Goal: Task Accomplishment & Management: Complete application form

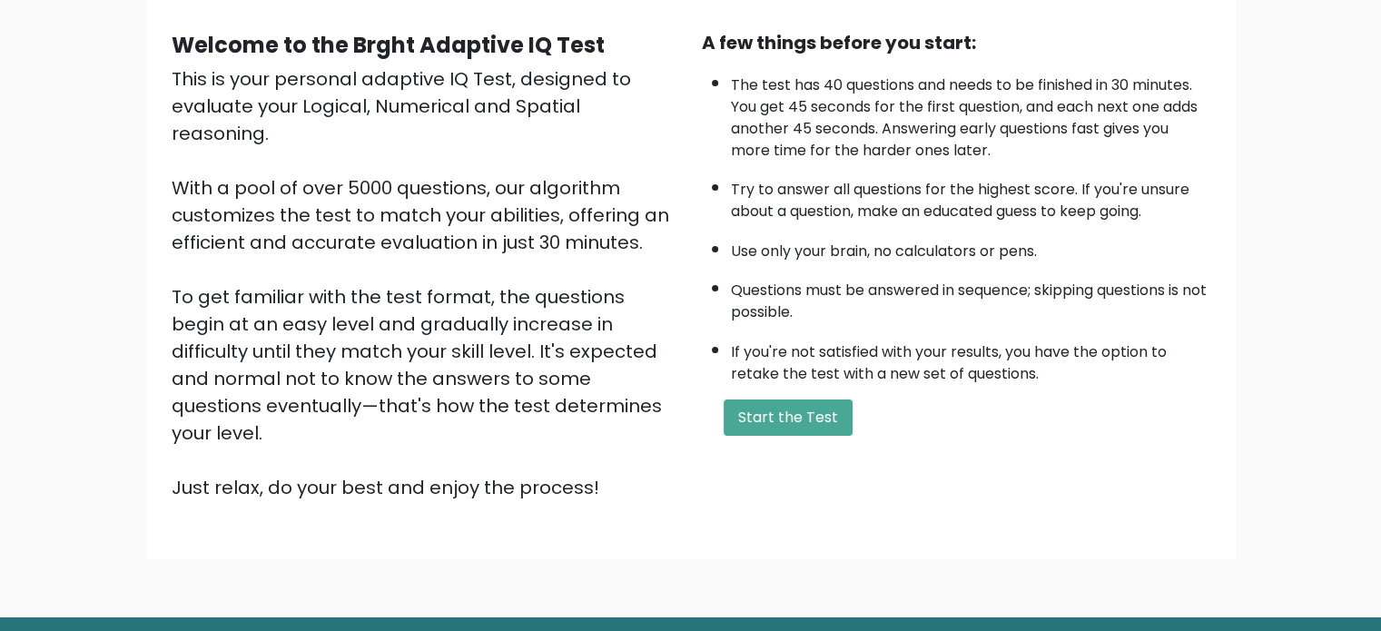
scroll to position [182, 0]
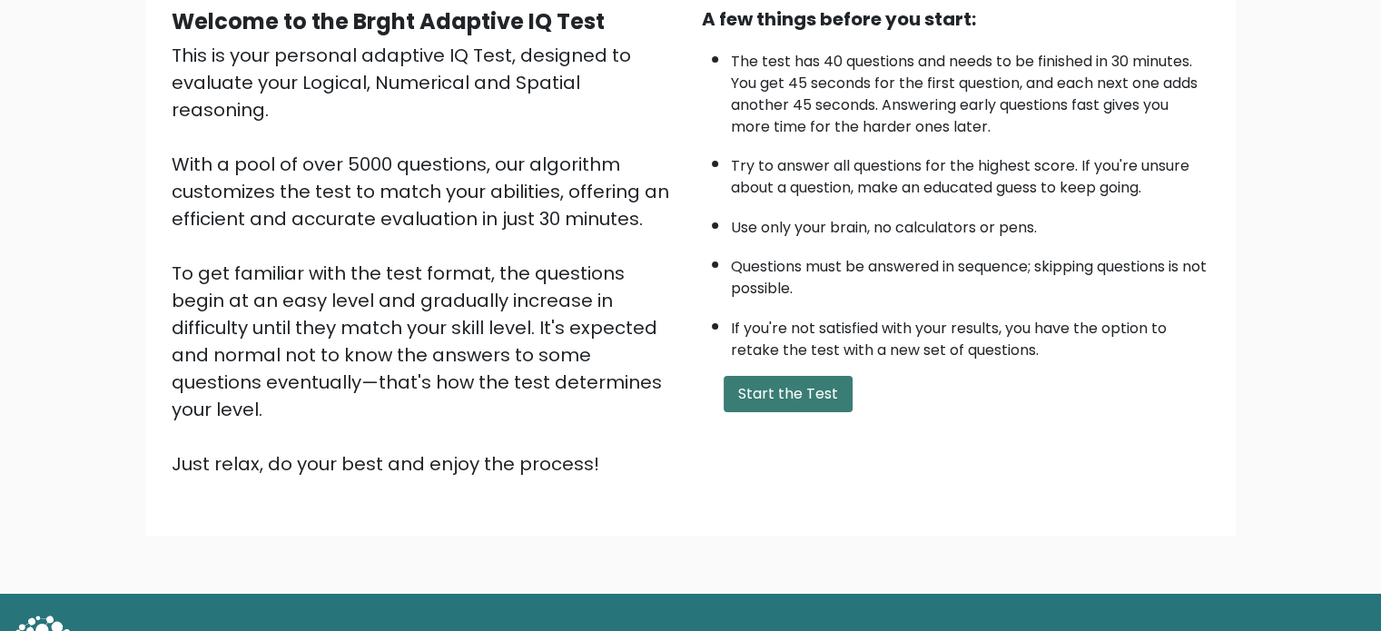
click at [810, 380] on button "Start the Test" at bounding box center [788, 394] width 129 height 36
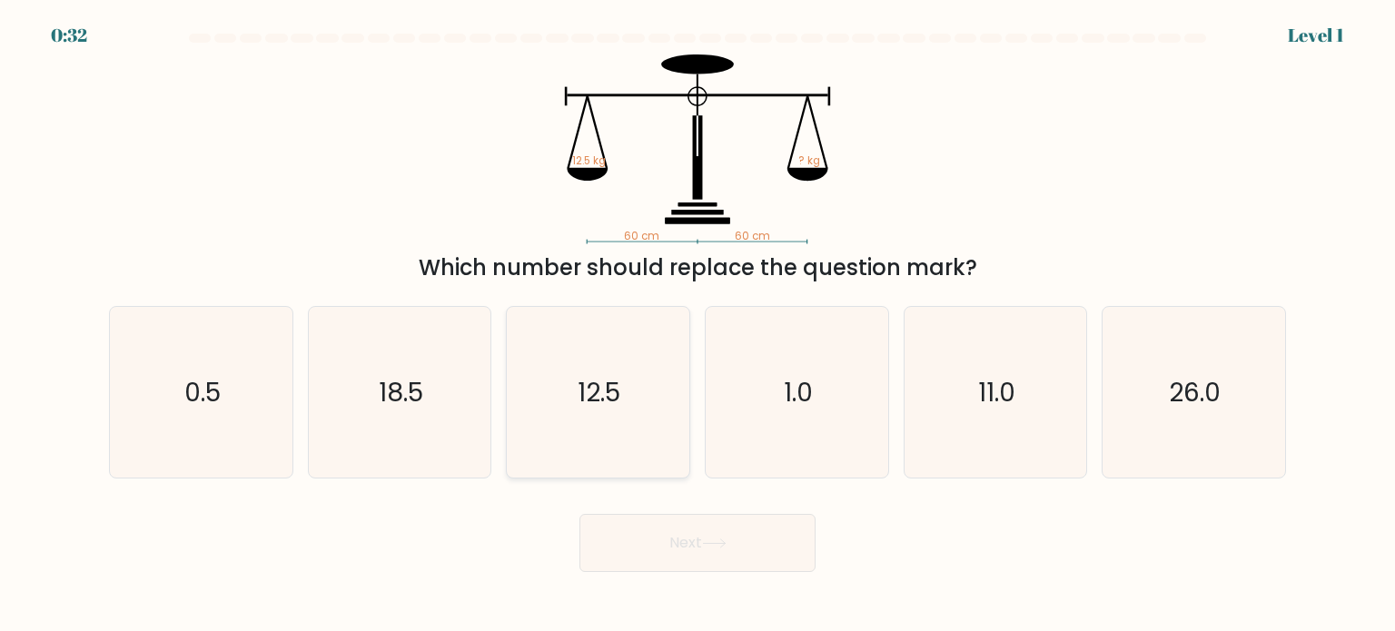
click at [621, 418] on icon "12.5" at bounding box center [597, 392] width 171 height 171
click at [697, 325] on input "c. 12.5" at bounding box center [697, 320] width 1 height 9
radio input "true"
click at [745, 560] on button "Next" at bounding box center [697, 543] width 236 height 58
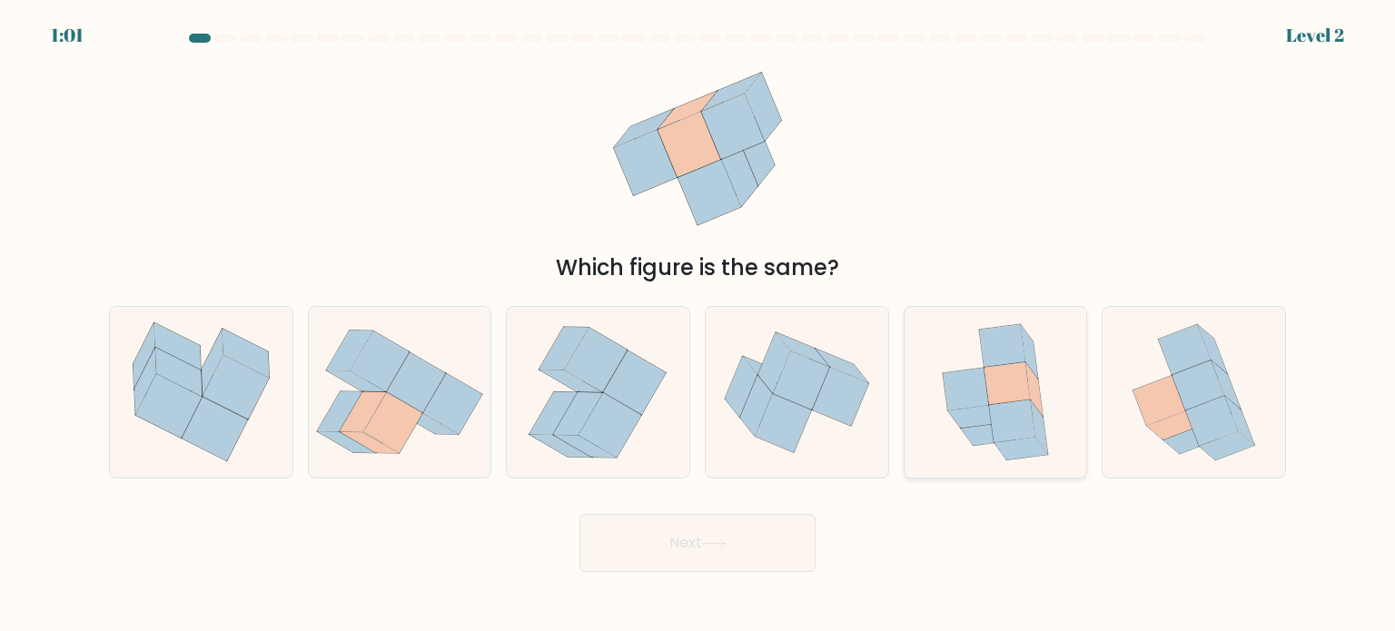
click at [1020, 422] on icon at bounding box center [1012, 421] width 46 height 43
click at [698, 325] on input "e." at bounding box center [697, 320] width 1 height 9
radio input "true"
click at [793, 536] on button "Next" at bounding box center [697, 543] width 236 height 58
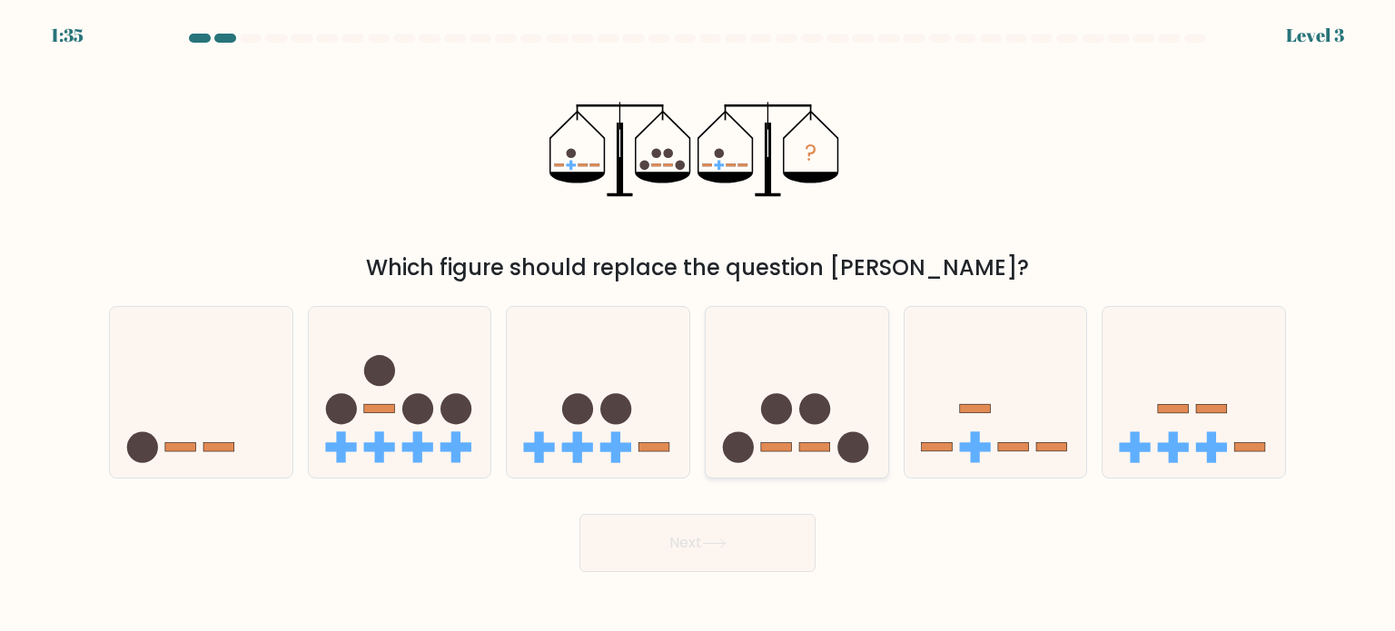
click at [818, 381] on icon at bounding box center [797, 392] width 183 height 151
click at [698, 325] on input "d." at bounding box center [697, 320] width 1 height 9
radio input "true"
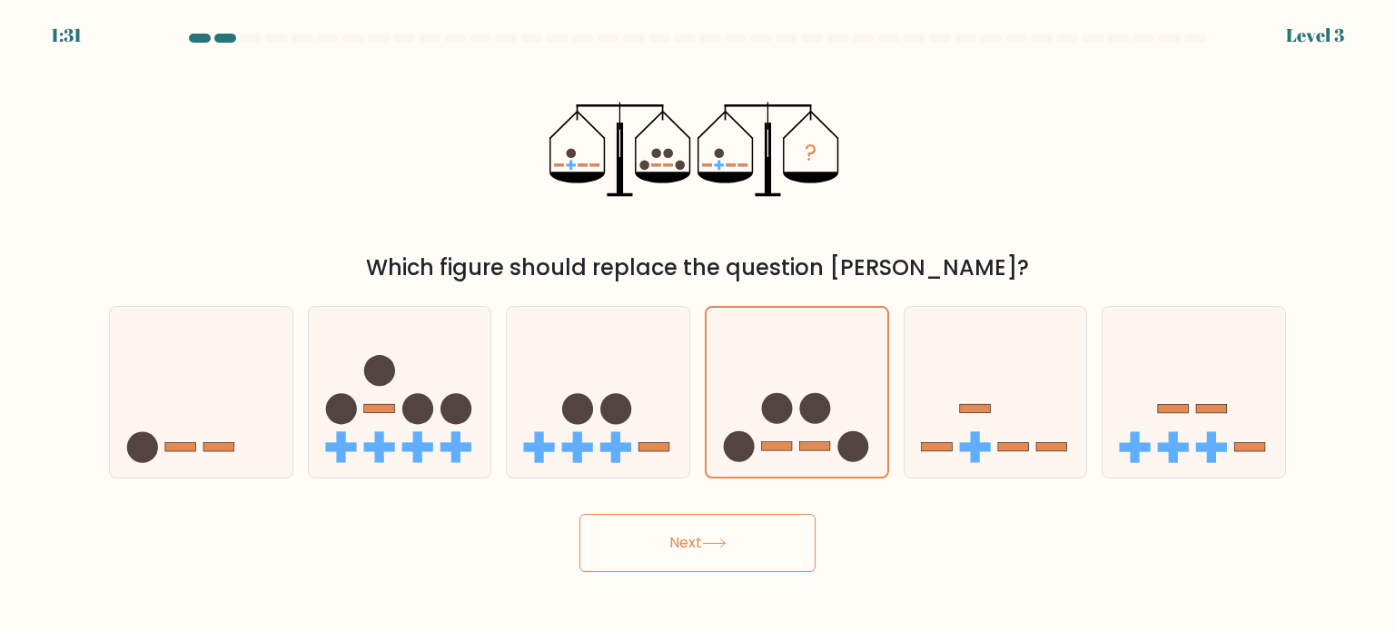
click at [749, 535] on button "Next" at bounding box center [697, 543] width 236 height 58
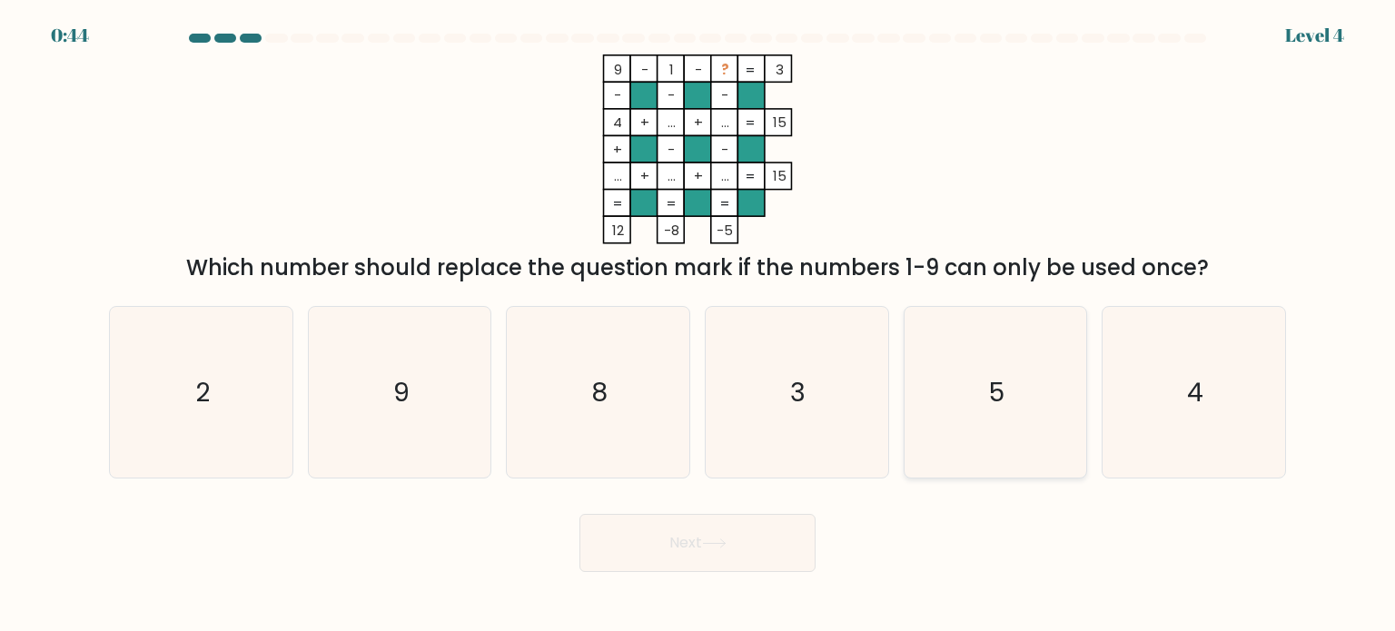
click at [970, 376] on icon "5" at bounding box center [995, 392] width 171 height 171
click at [698, 325] on input "e. 5" at bounding box center [697, 320] width 1 height 9
radio input "true"
click at [628, 554] on button "Next" at bounding box center [697, 543] width 236 height 58
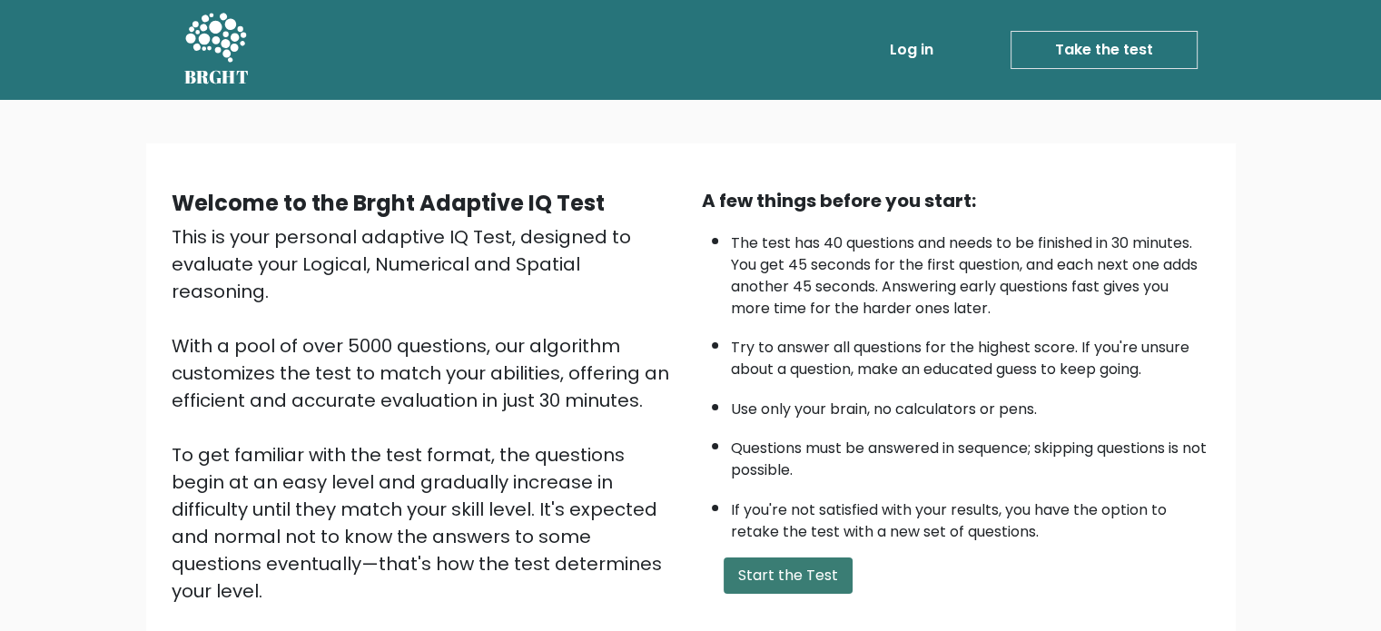
click at [810, 565] on button "Start the Test" at bounding box center [788, 576] width 129 height 36
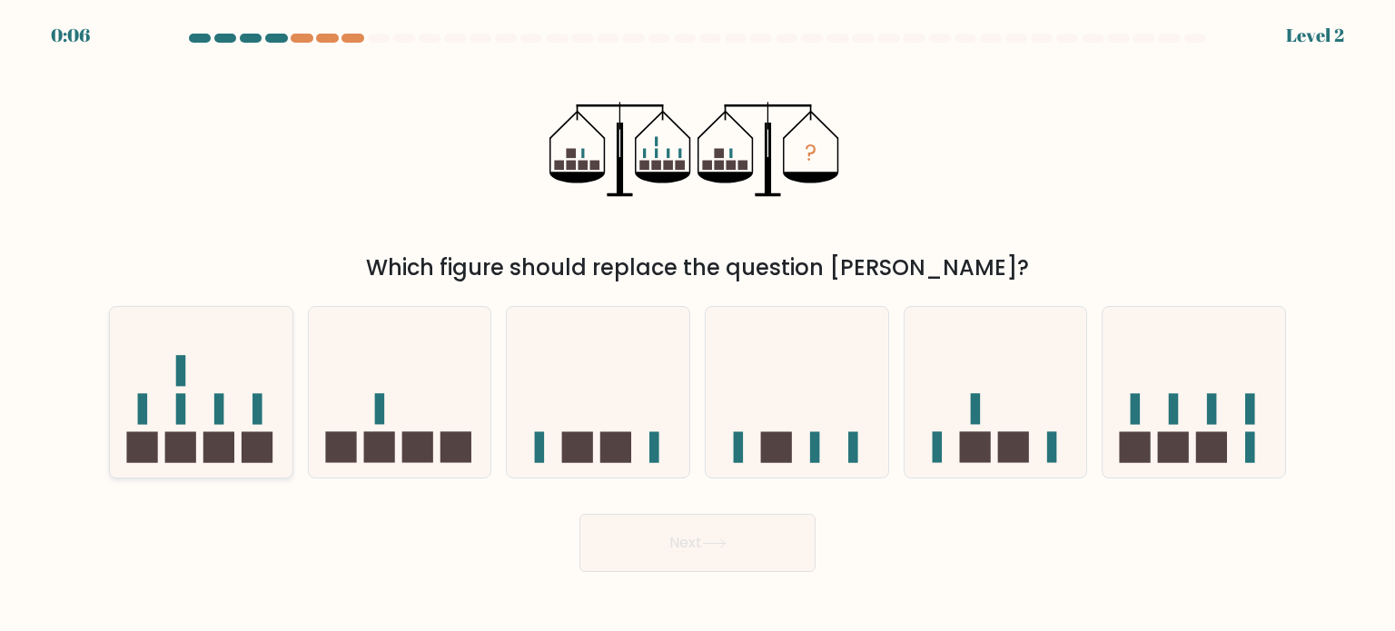
click at [196, 460] on icon at bounding box center [201, 392] width 183 height 151
click at [697, 325] on input "a." at bounding box center [697, 320] width 1 height 9
radio input "true"
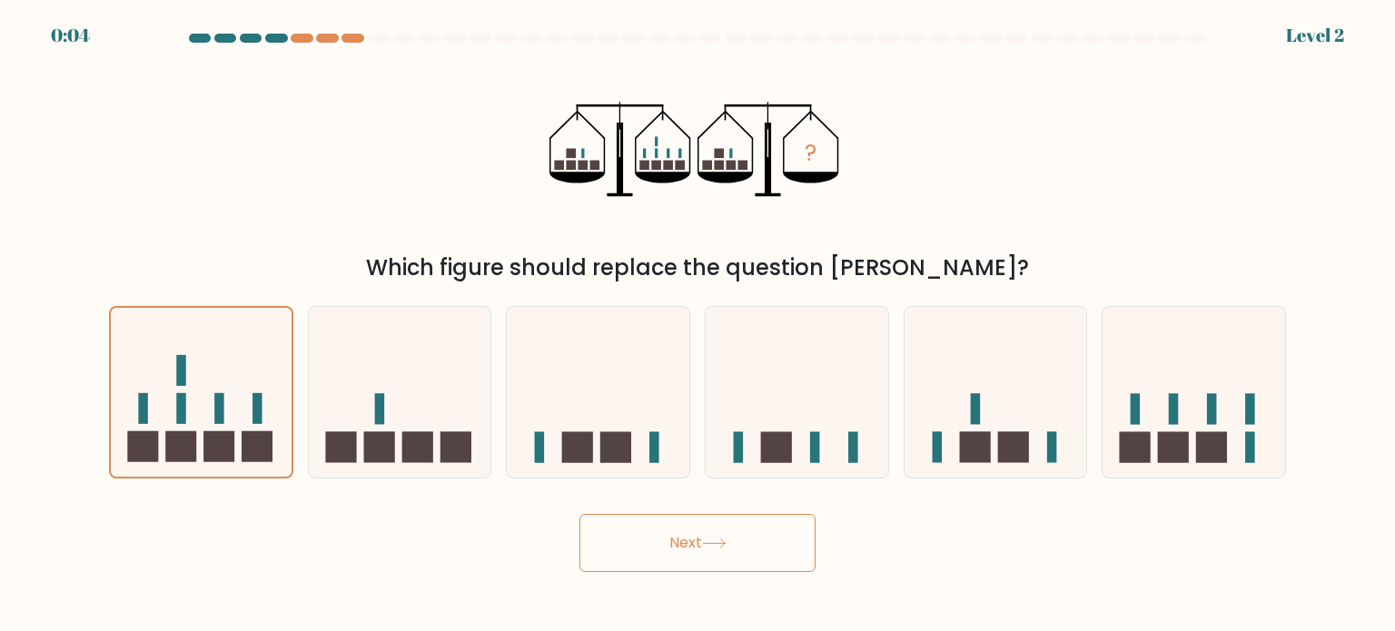
click at [701, 544] on button "Next" at bounding box center [697, 543] width 236 height 58
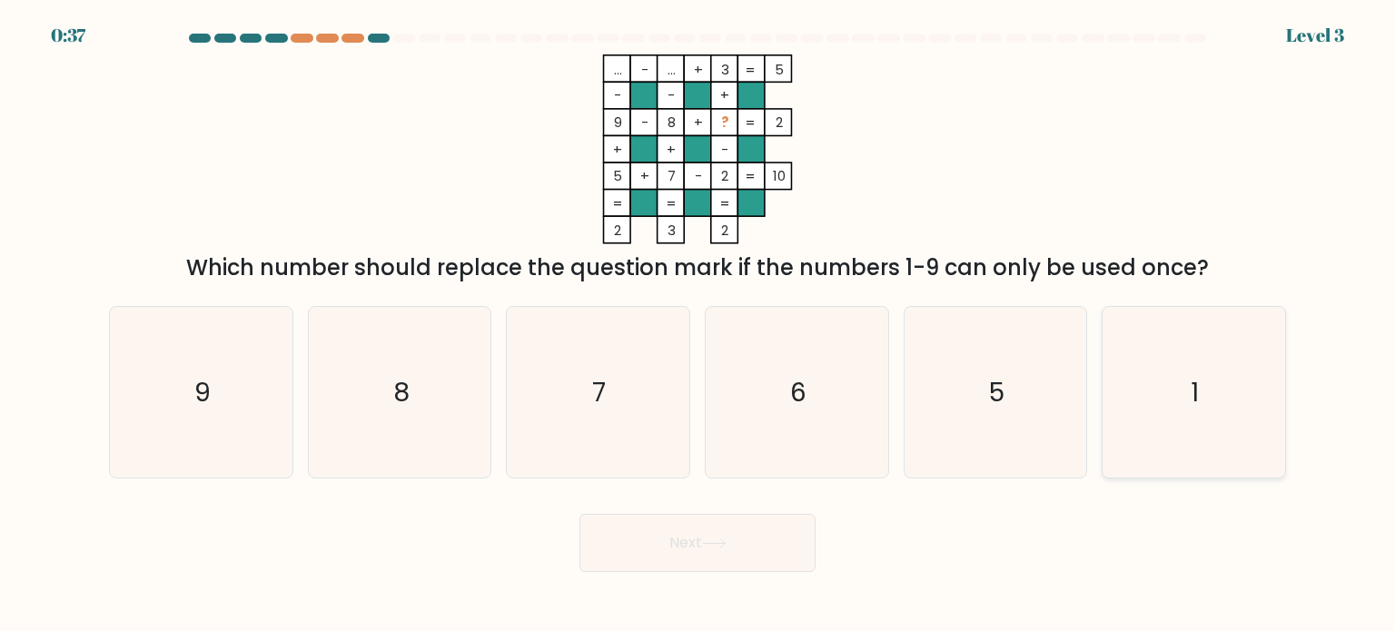
click at [1222, 425] on icon "1" at bounding box center [1193, 392] width 171 height 171
click at [698, 325] on input "f. 1" at bounding box center [697, 320] width 1 height 9
radio input "true"
click at [730, 533] on button "Next" at bounding box center [697, 543] width 236 height 58
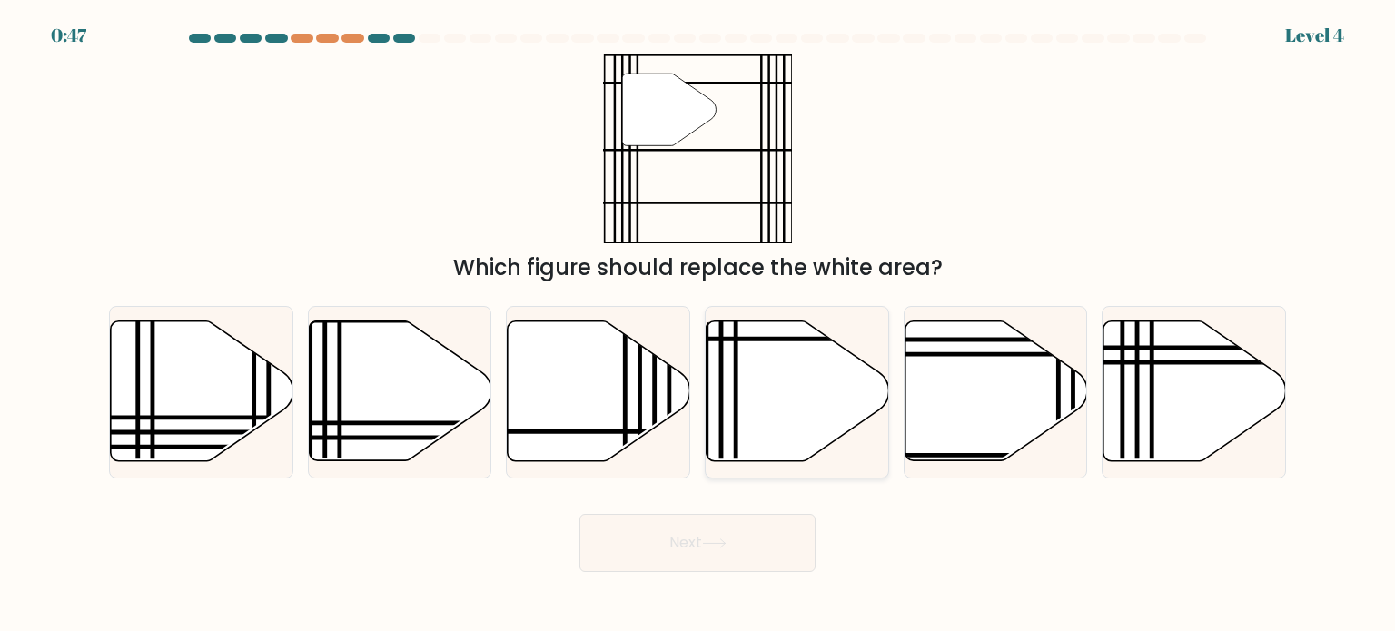
click at [759, 440] on icon at bounding box center [798, 391] width 183 height 140
click at [698, 325] on input "d." at bounding box center [697, 320] width 1 height 9
radio input "true"
click at [727, 549] on button "Next" at bounding box center [697, 543] width 236 height 58
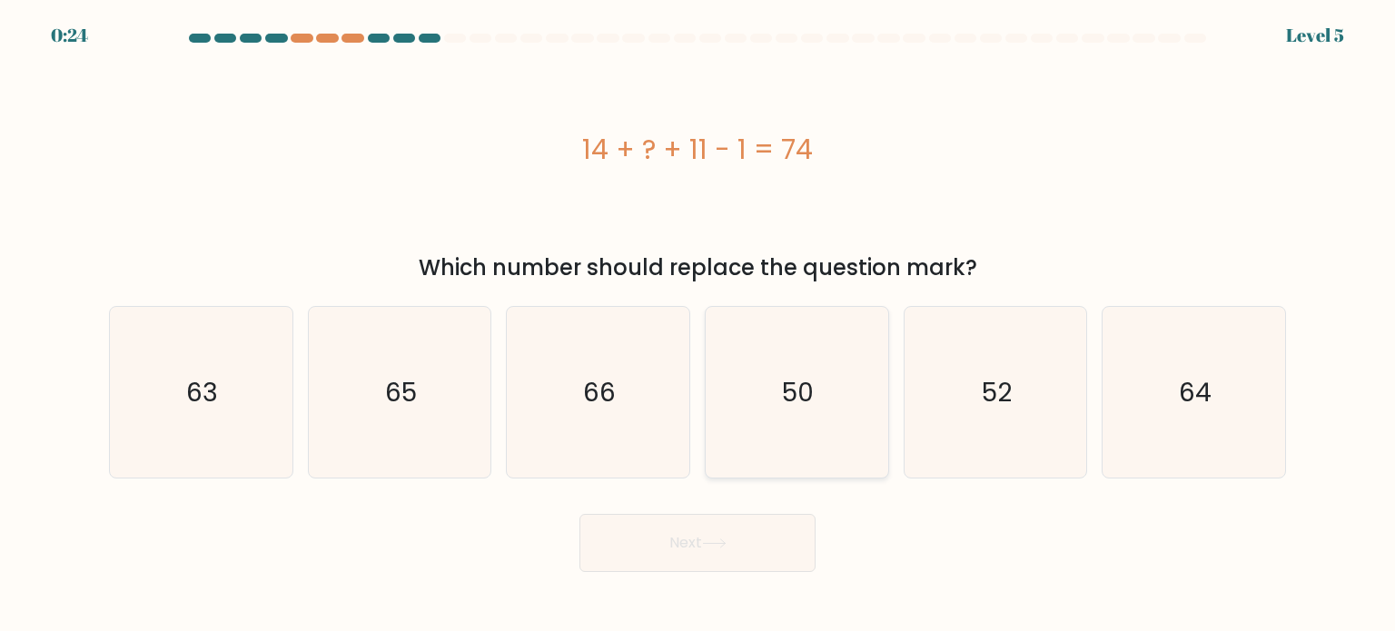
click at [854, 411] on icon "50" at bounding box center [796, 392] width 171 height 171
click at [698, 325] on input "d. 50" at bounding box center [697, 320] width 1 height 9
radio input "true"
click at [688, 573] on body "0:23 Level 5 a." at bounding box center [697, 315] width 1395 height 631
click at [696, 557] on button "Next" at bounding box center [697, 543] width 236 height 58
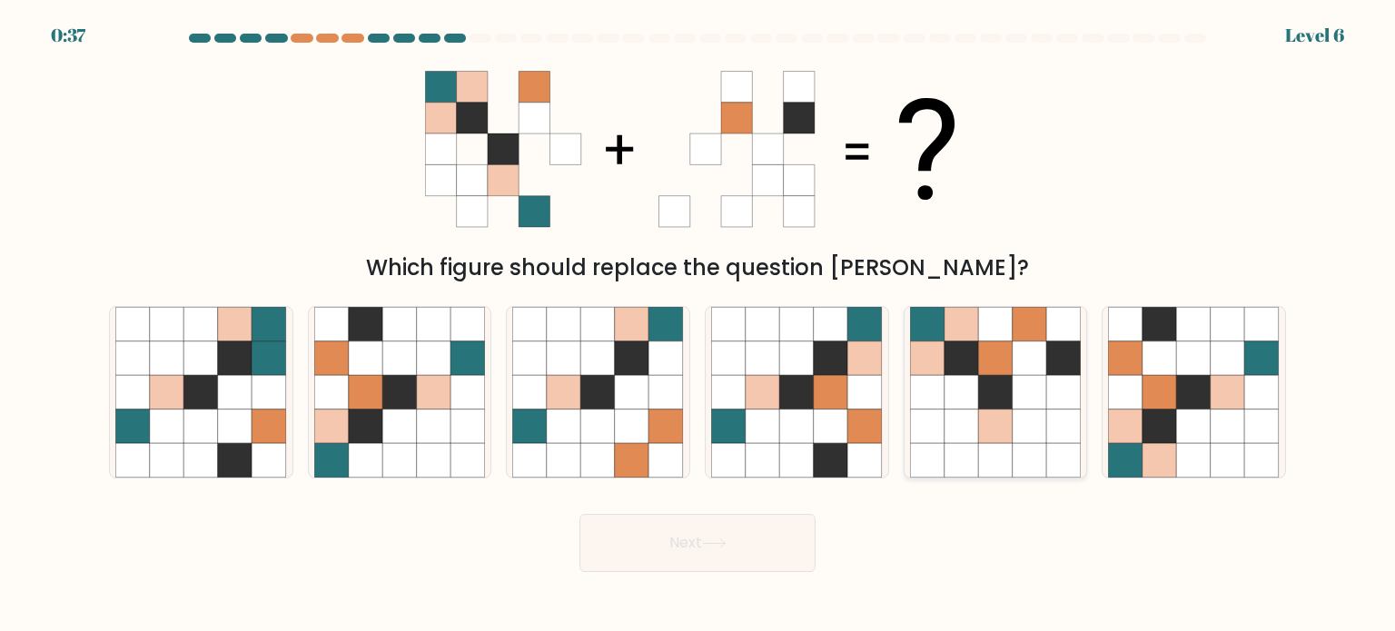
click at [1043, 381] on icon at bounding box center [1030, 392] width 35 height 35
click at [698, 325] on input "e." at bounding box center [697, 320] width 1 height 9
radio input "true"
click at [789, 529] on button "Next" at bounding box center [697, 543] width 236 height 58
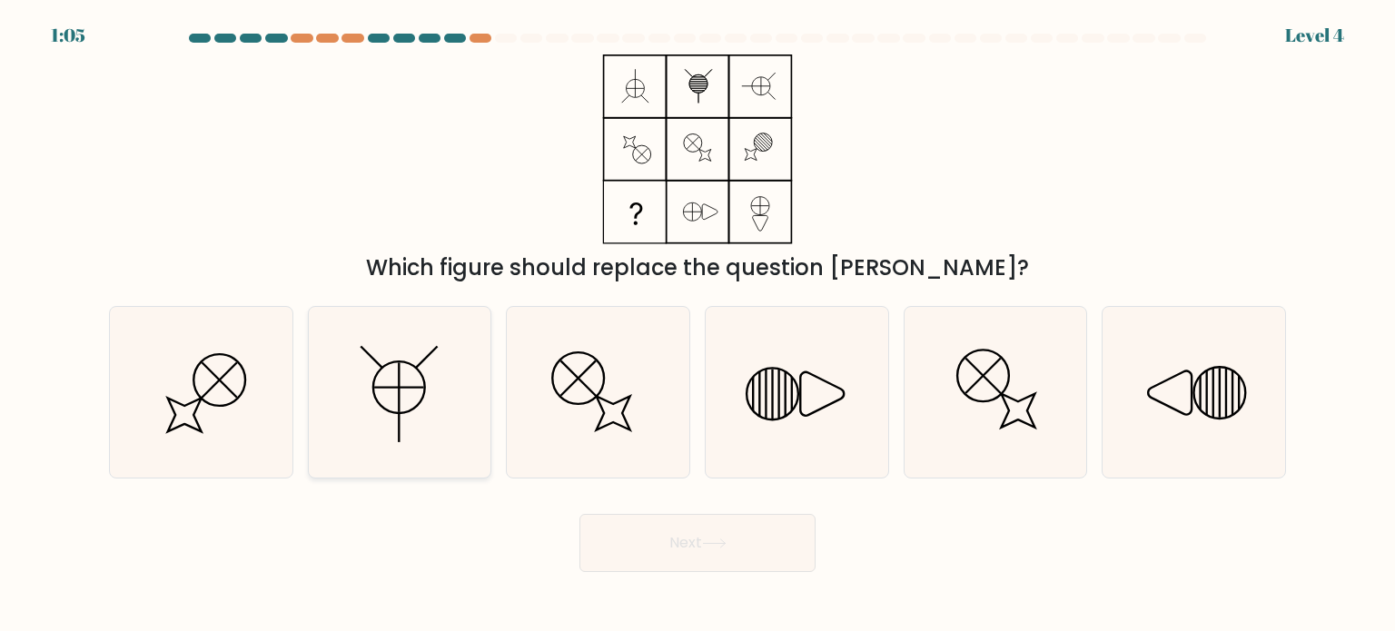
click at [432, 364] on icon at bounding box center [399, 392] width 171 height 171
click at [697, 325] on input "b." at bounding box center [697, 320] width 1 height 9
radio input "true"
click at [701, 539] on button "Next" at bounding box center [697, 543] width 236 height 58
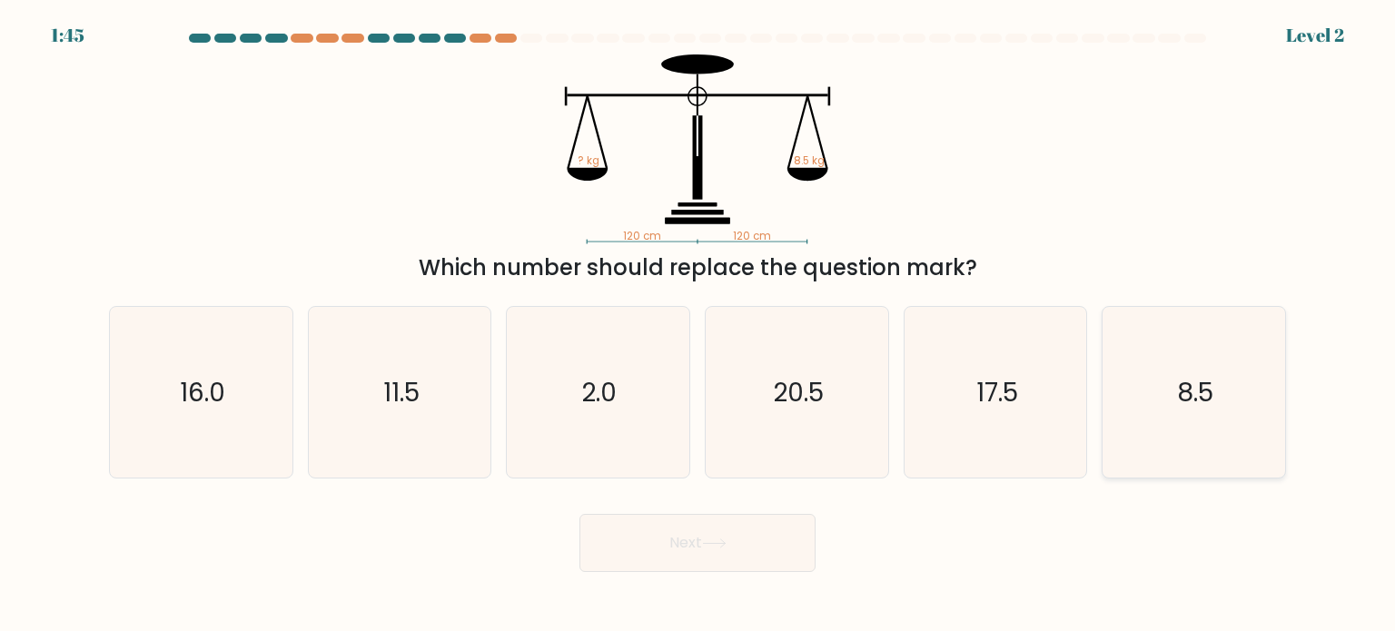
click at [1149, 426] on icon "8.5" at bounding box center [1193, 392] width 171 height 171
click at [698, 325] on input "f. 8.5" at bounding box center [697, 320] width 1 height 9
radio input "true"
click at [747, 540] on button "Next" at bounding box center [697, 543] width 236 height 58
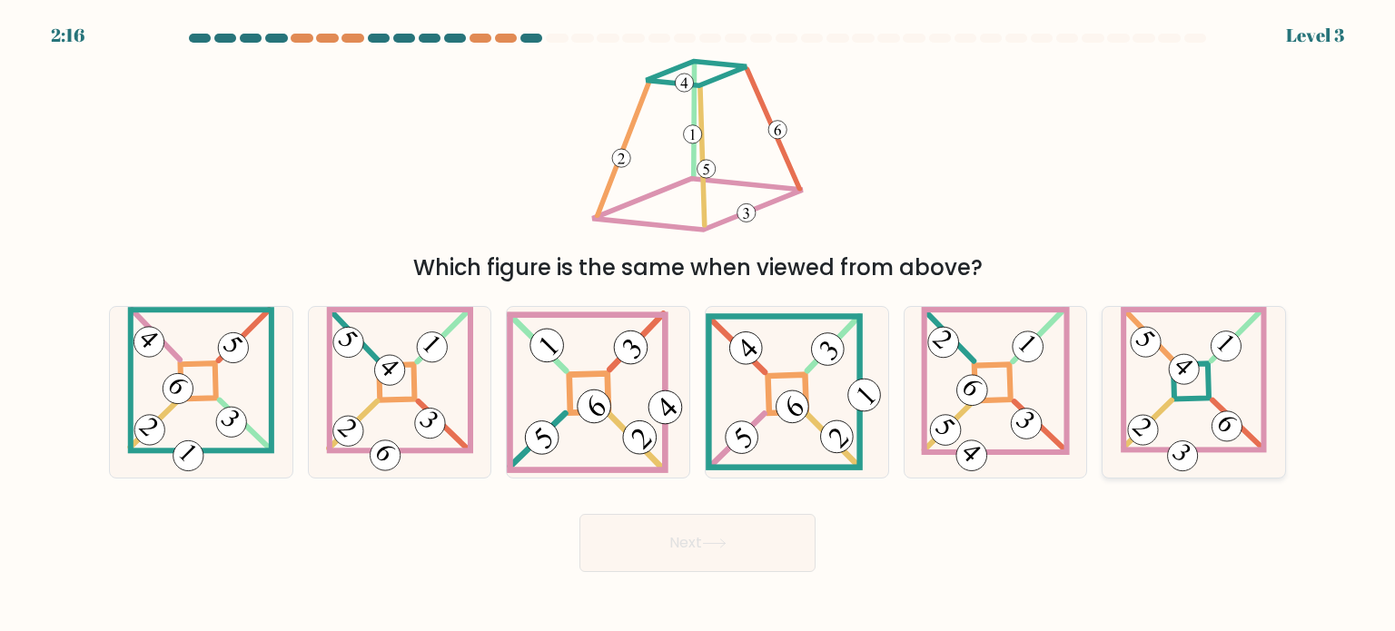
click at [1185, 384] on 857 at bounding box center [1184, 369] width 43 height 43
click at [698, 325] on input "f." at bounding box center [697, 320] width 1 height 9
radio input "true"
click at [780, 542] on button "Next" at bounding box center [697, 543] width 236 height 58
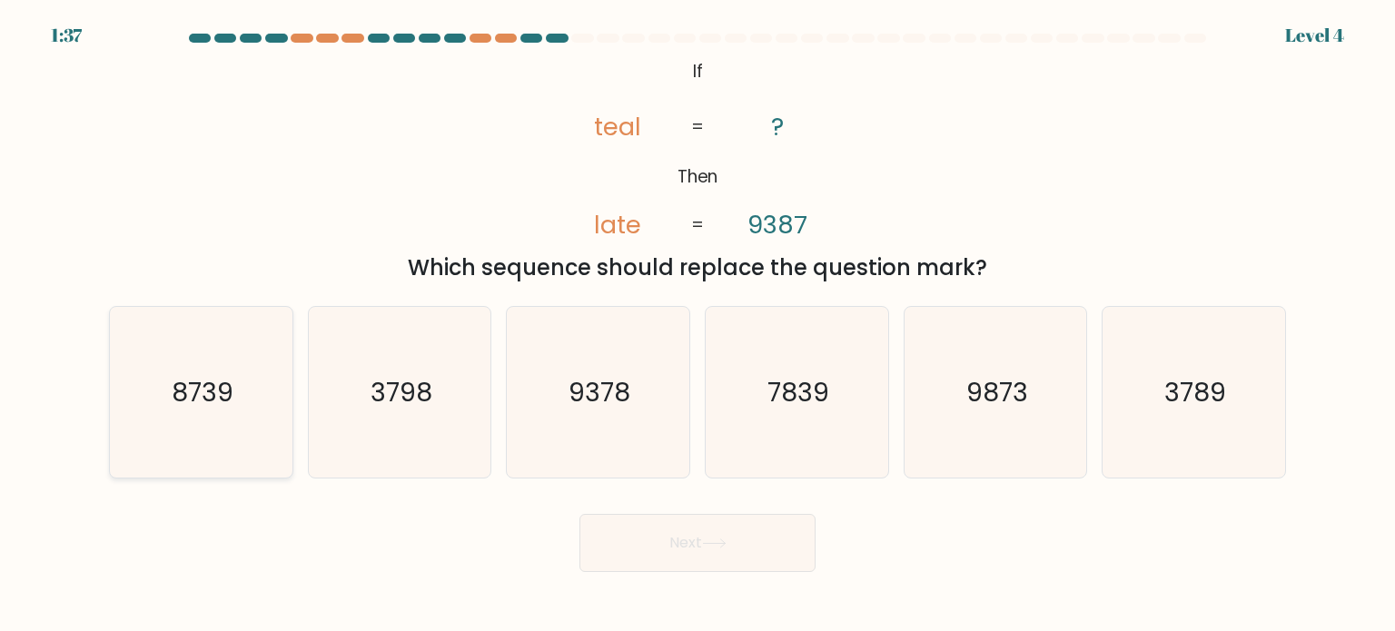
click at [278, 399] on icon "8739" at bounding box center [200, 392] width 171 height 171
click at [697, 325] on input "a. 8739" at bounding box center [697, 320] width 1 height 9
radio input "true"
click at [805, 566] on button "Next" at bounding box center [697, 543] width 236 height 58
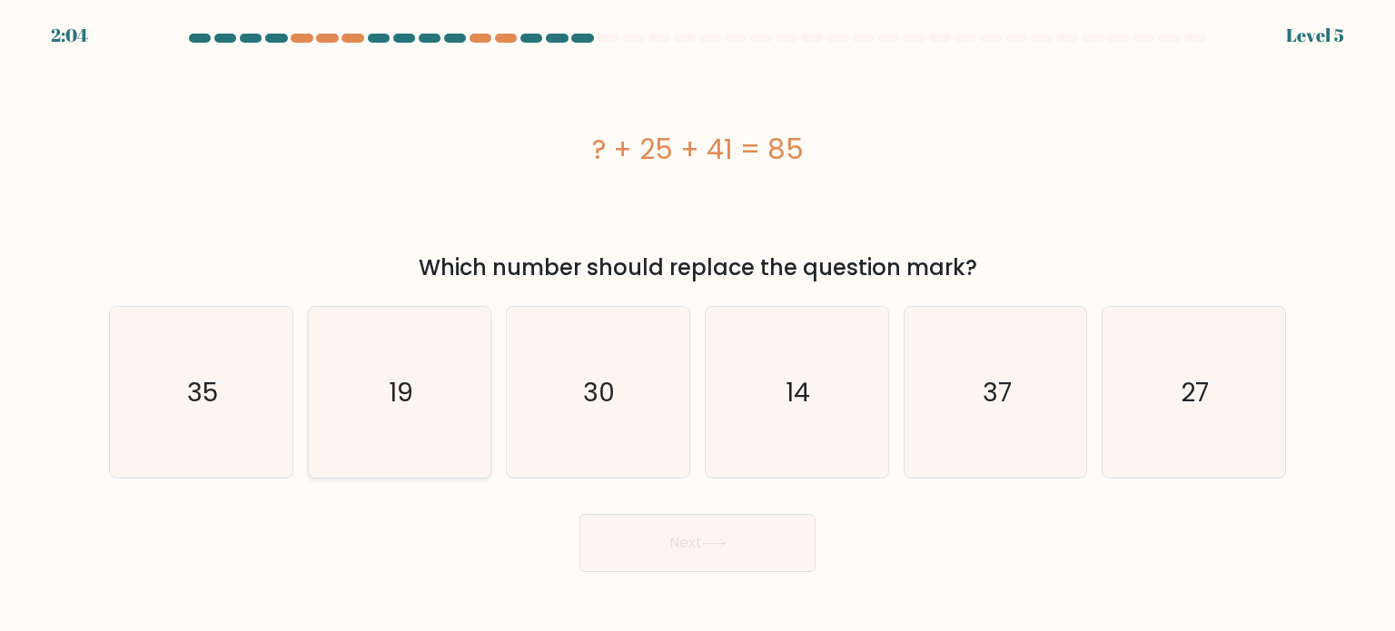
click at [417, 370] on icon "19" at bounding box center [399, 392] width 171 height 171
click at [697, 325] on input "b. 19" at bounding box center [697, 320] width 1 height 9
radio input "true"
click at [685, 549] on button "Next" at bounding box center [697, 543] width 236 height 58
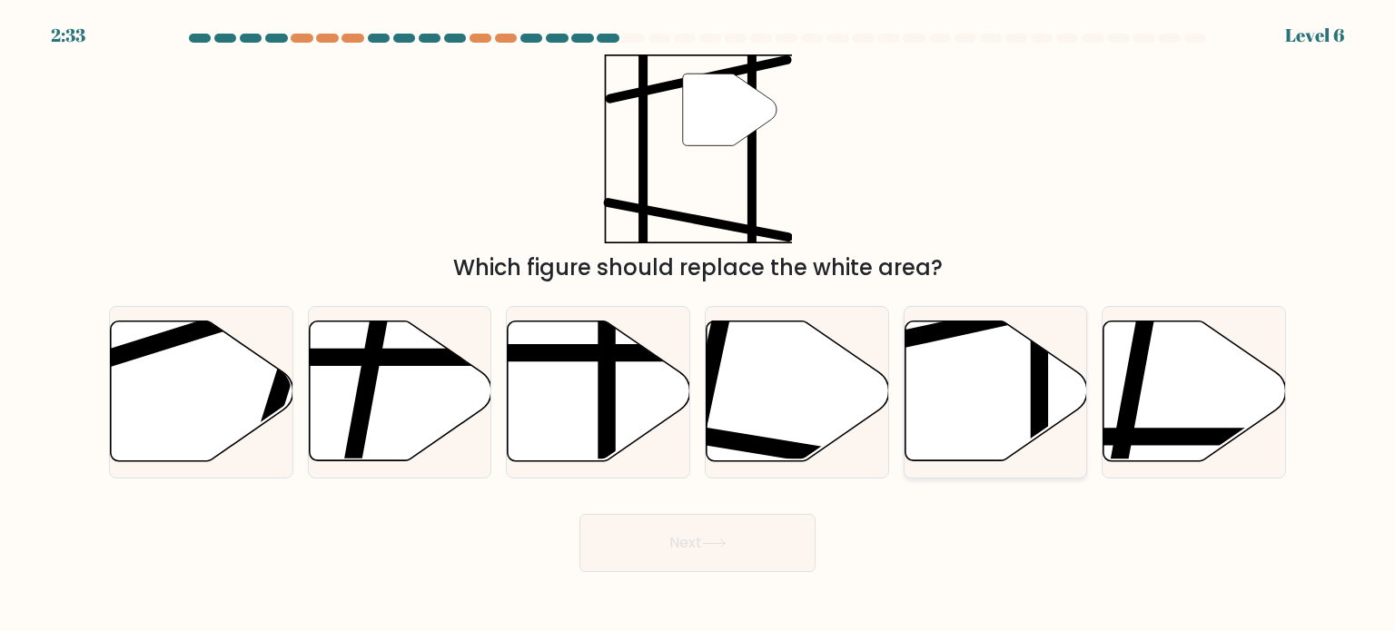
click at [1004, 397] on icon at bounding box center [996, 391] width 183 height 140
click at [698, 325] on input "e." at bounding box center [697, 320] width 1 height 9
radio input "true"
click at [785, 540] on button "Next" at bounding box center [697, 543] width 236 height 58
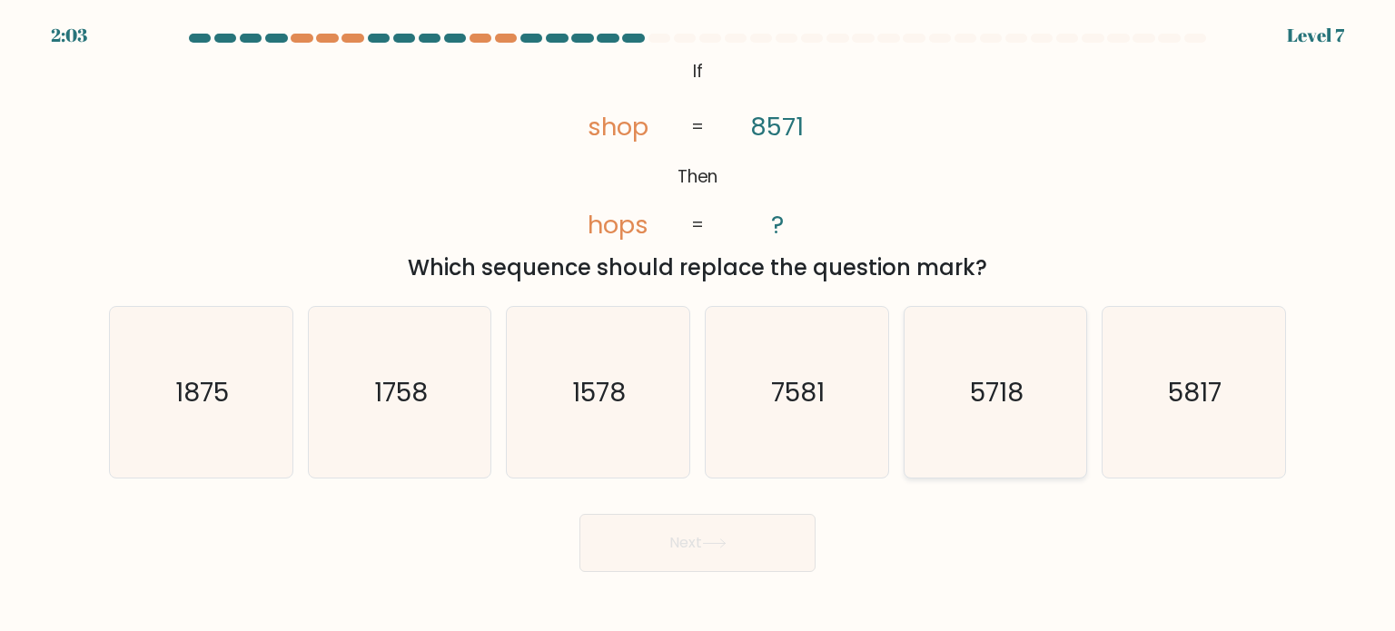
click at [989, 381] on text "5718" at bounding box center [997, 391] width 54 height 36
click at [698, 325] on input "e. 5718" at bounding box center [697, 320] width 1 height 9
radio input "true"
click at [707, 546] on icon at bounding box center [714, 544] width 25 height 10
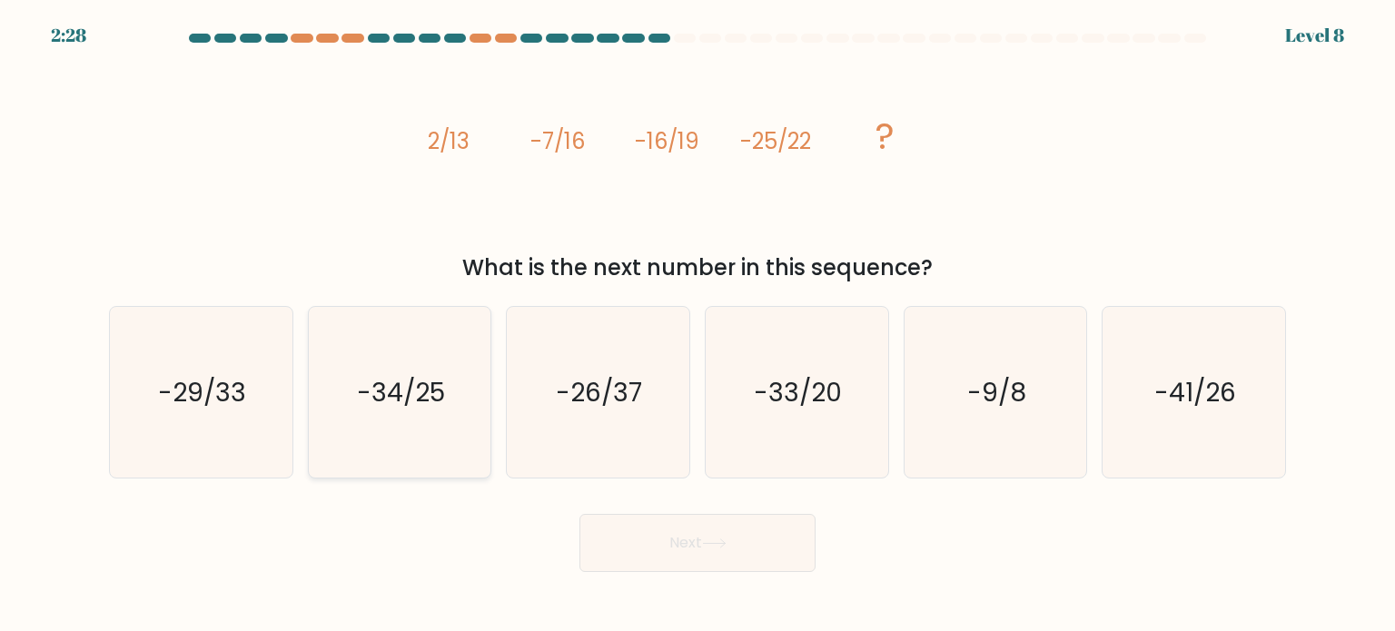
click at [445, 397] on text "-34/25" at bounding box center [401, 391] width 88 height 36
click at [697, 325] on input "b. -34/25" at bounding box center [697, 320] width 1 height 9
radio input "true"
click at [689, 532] on button "Next" at bounding box center [697, 543] width 236 height 58
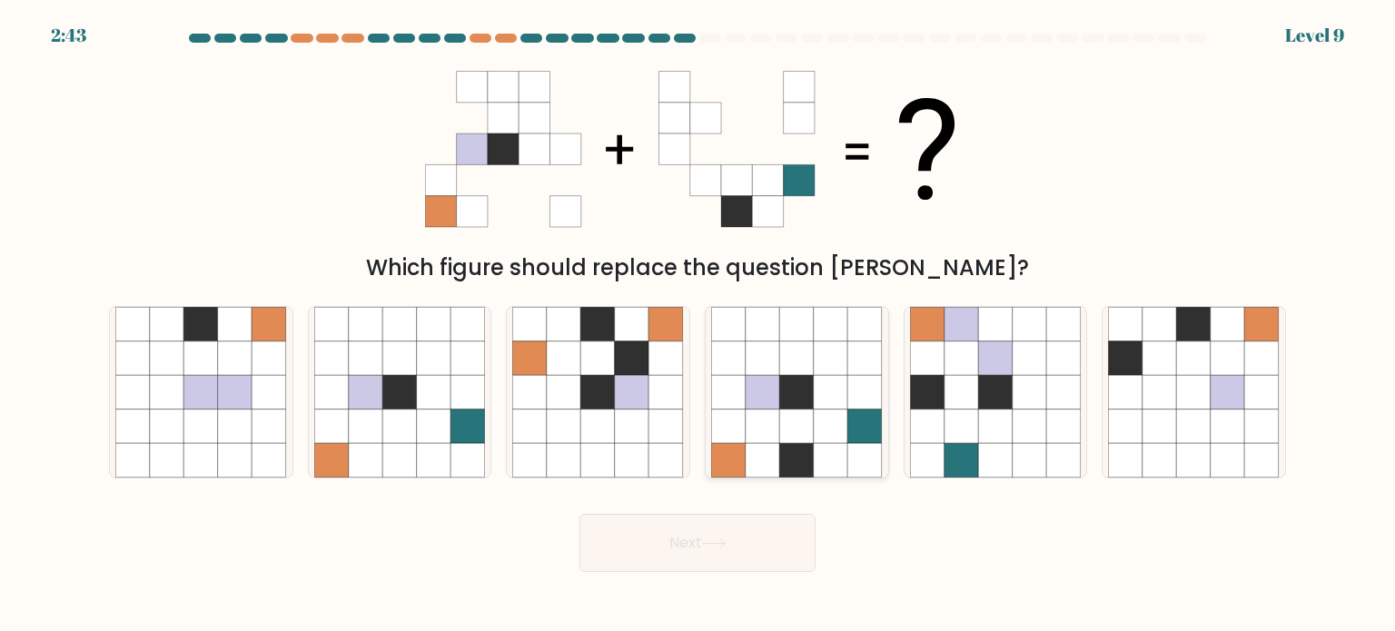
click at [850, 408] on icon at bounding box center [865, 392] width 35 height 35
click at [698, 325] on input "d." at bounding box center [697, 320] width 1 height 9
radio input "true"
click at [789, 533] on button "Next" at bounding box center [697, 543] width 236 height 58
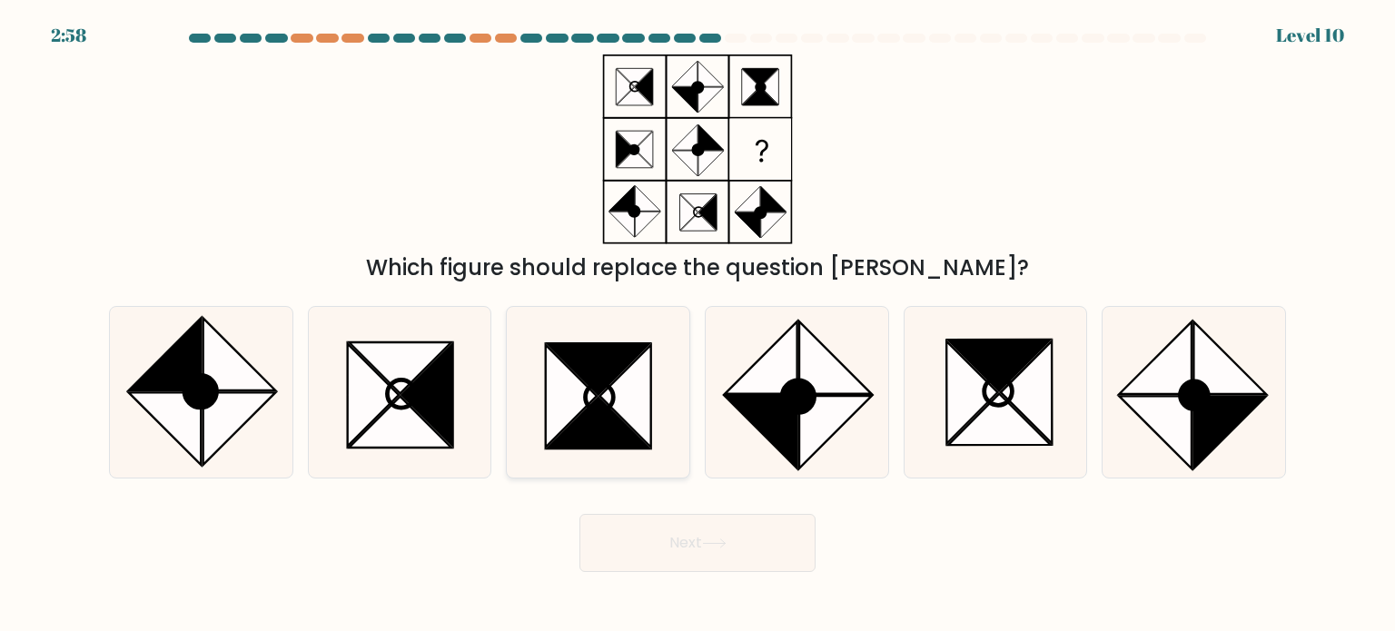
click at [593, 423] on icon at bounding box center [599, 423] width 103 height 51
click at [697, 325] on input "c." at bounding box center [697, 320] width 1 height 9
radio input "true"
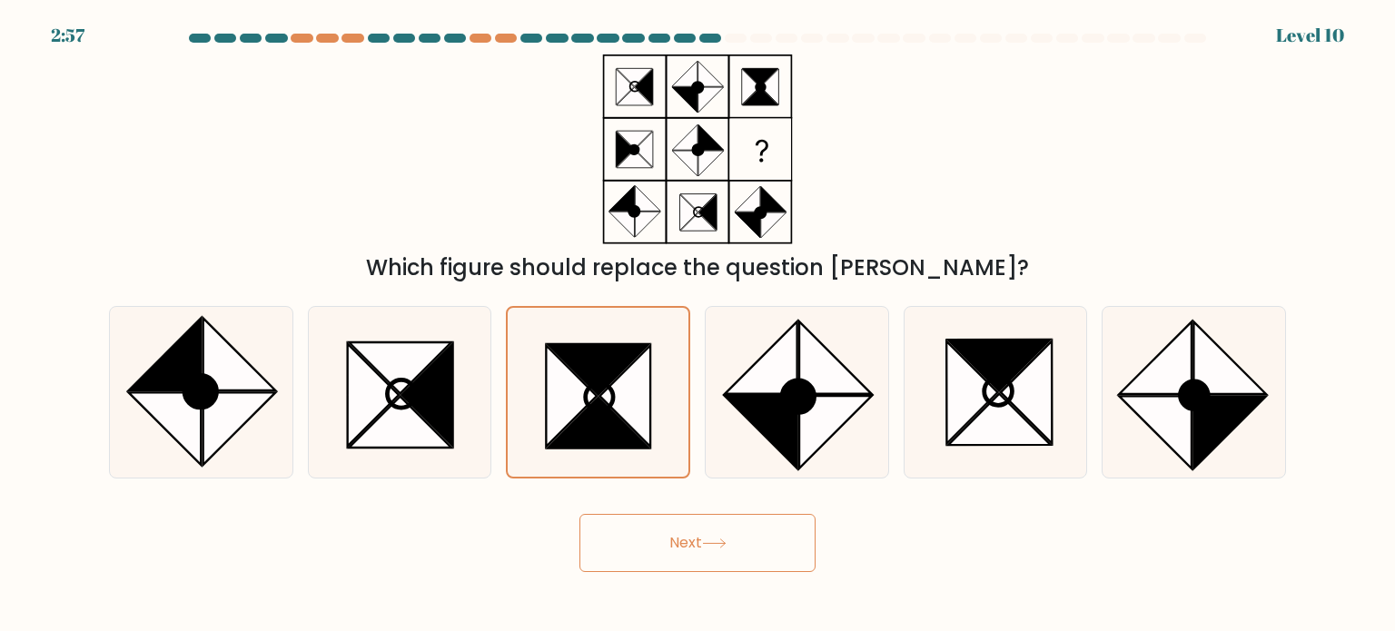
click at [751, 568] on button "Next" at bounding box center [697, 543] width 236 height 58
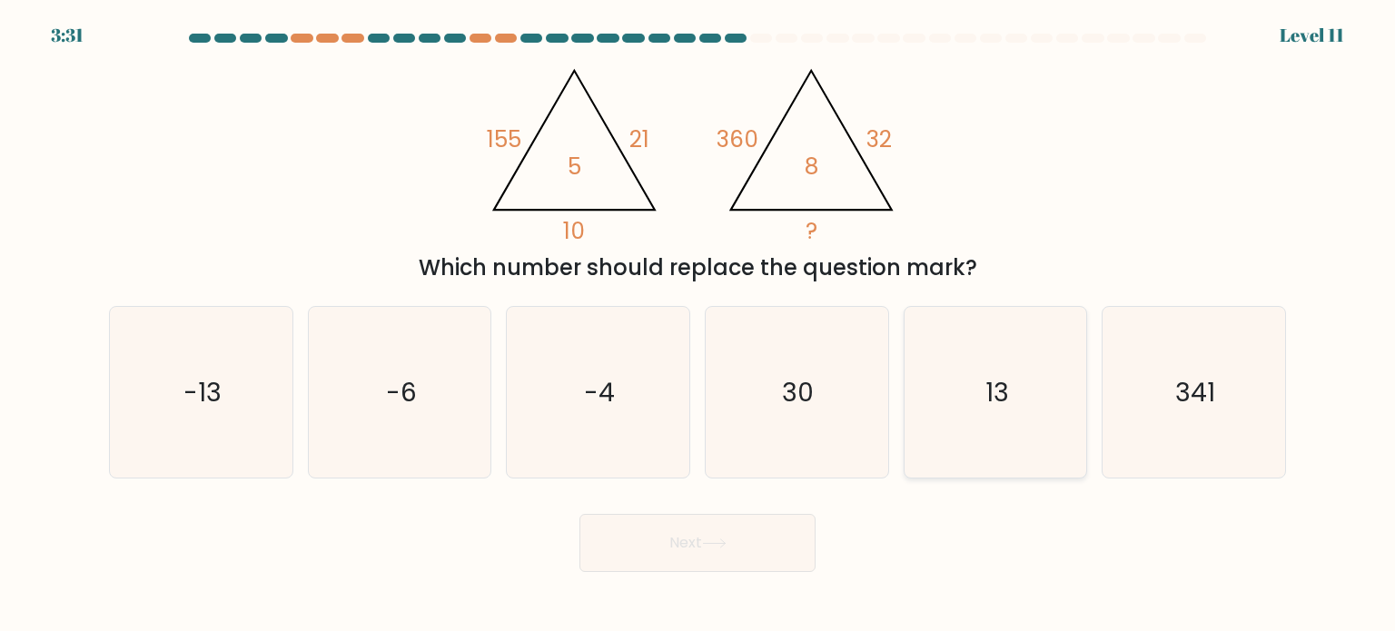
click at [948, 381] on icon "13" at bounding box center [995, 392] width 171 height 171
click at [698, 325] on input "e. 13" at bounding box center [697, 320] width 1 height 9
radio input "true"
click at [816, 522] on div "Next" at bounding box center [697, 536] width 1199 height 72
click at [794, 532] on button "Next" at bounding box center [697, 543] width 236 height 58
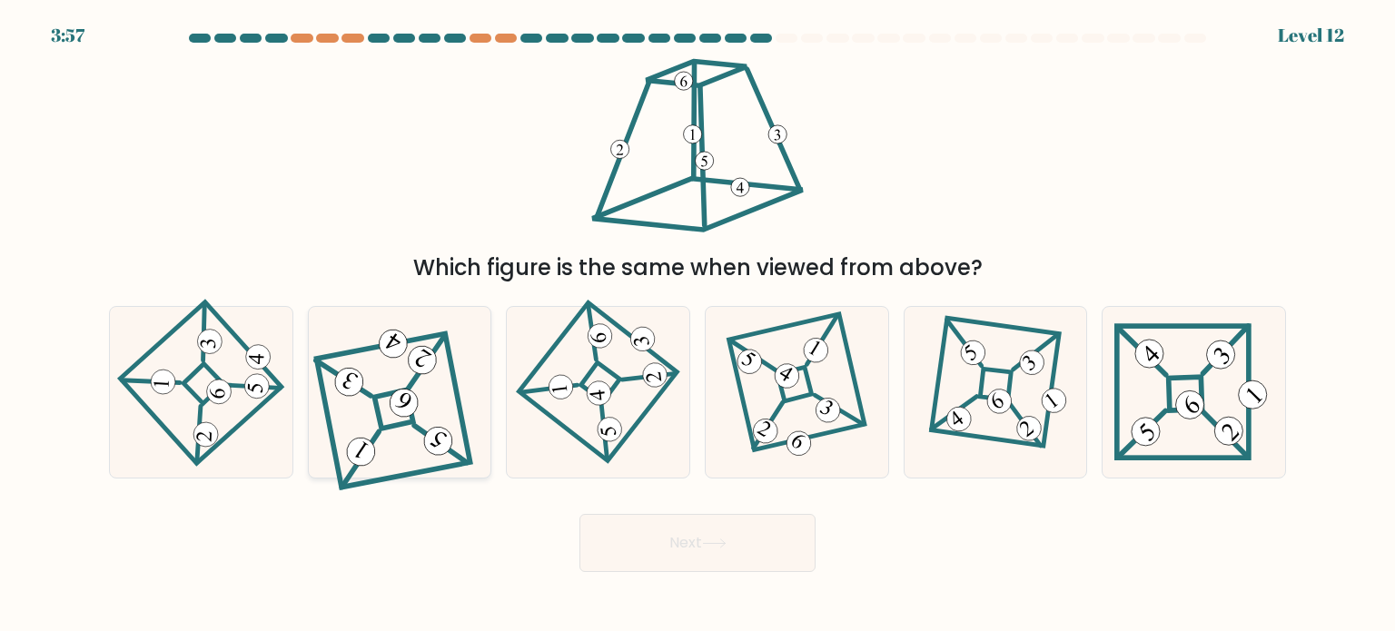
click at [411, 384] on 661 at bounding box center [427, 363] width 52 height 52
click at [697, 325] on input "b." at bounding box center [697, 320] width 1 height 9
radio input "true"
click at [731, 555] on button "Next" at bounding box center [697, 543] width 236 height 58
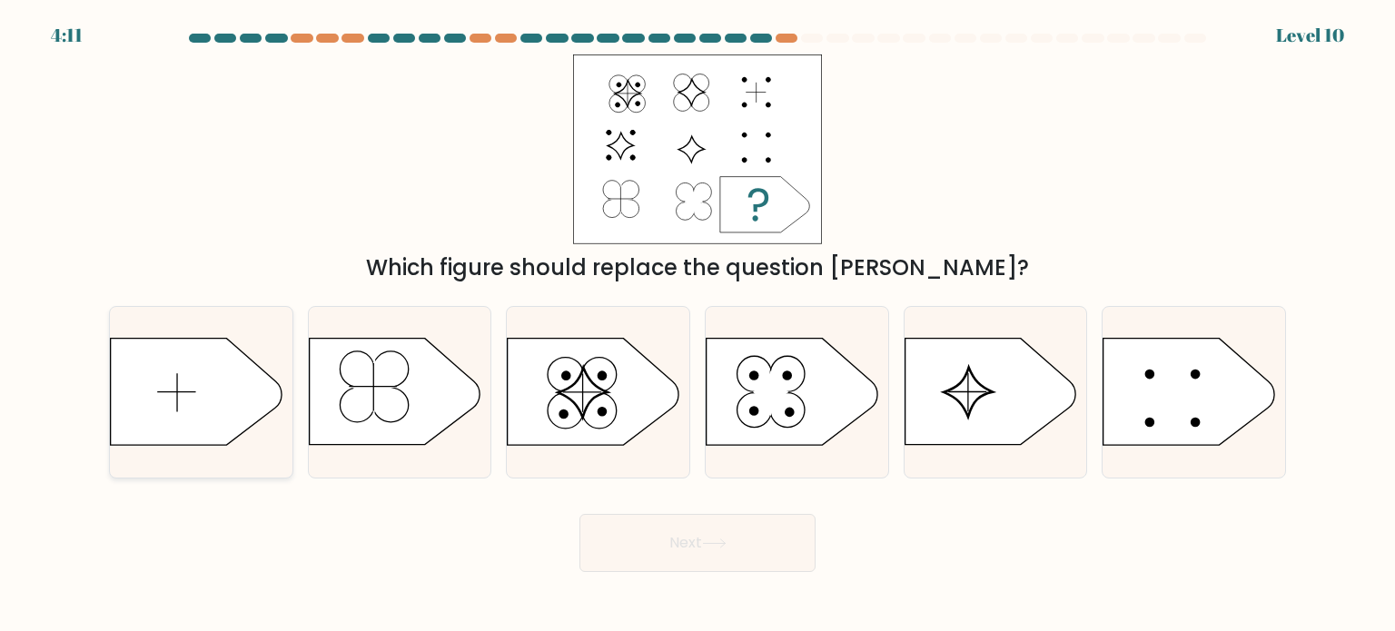
drag, startPoint x: 200, startPoint y: 384, endPoint x: 216, endPoint y: 385, distance: 16.4
click at [200, 386] on icon at bounding box center [196, 392] width 171 height 106
click at [697, 325] on input "a." at bounding box center [697, 320] width 1 height 9
radio input "true"
click at [727, 528] on button "Next" at bounding box center [697, 543] width 236 height 58
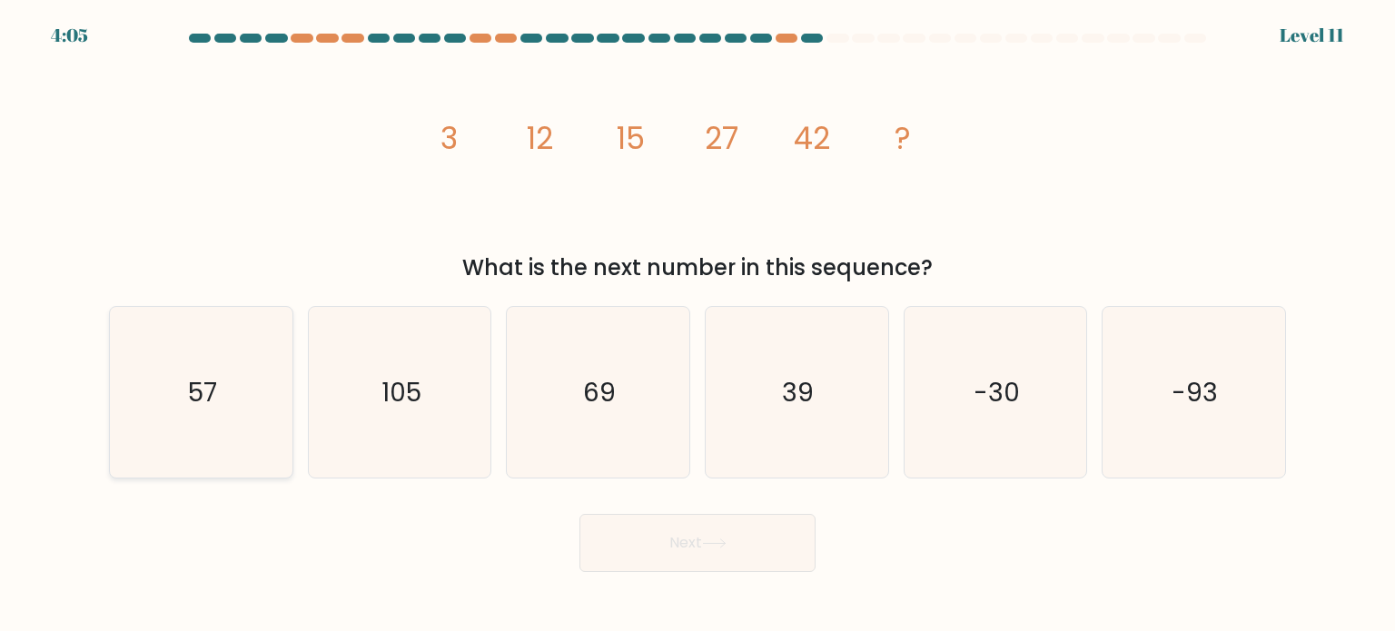
click at [242, 409] on icon "57" at bounding box center [200, 392] width 171 height 171
click at [697, 325] on input "a. 57" at bounding box center [697, 320] width 1 height 9
radio input "true"
click at [754, 546] on button "Next" at bounding box center [697, 543] width 236 height 58
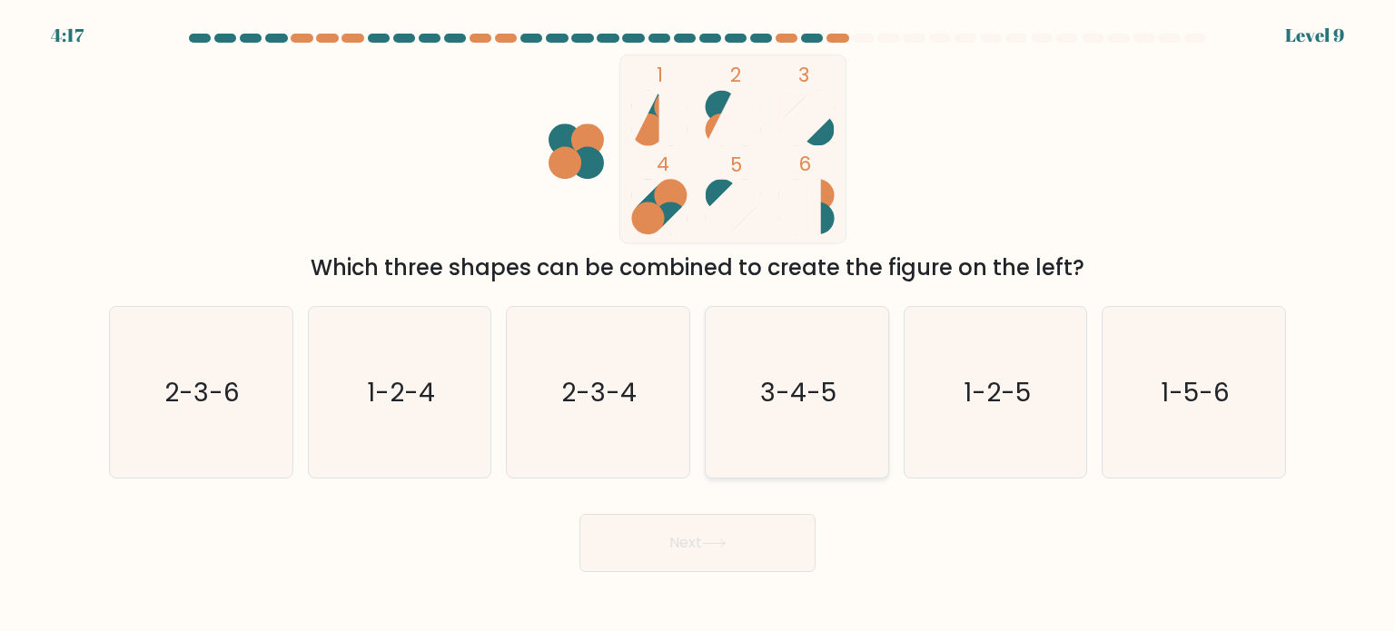
click at [850, 401] on icon "3-4-5" at bounding box center [796, 392] width 171 height 171
click at [698, 325] on input "d. 3-4-5" at bounding box center [697, 320] width 1 height 9
radio input "true"
click at [787, 524] on button "Next" at bounding box center [697, 543] width 236 height 58
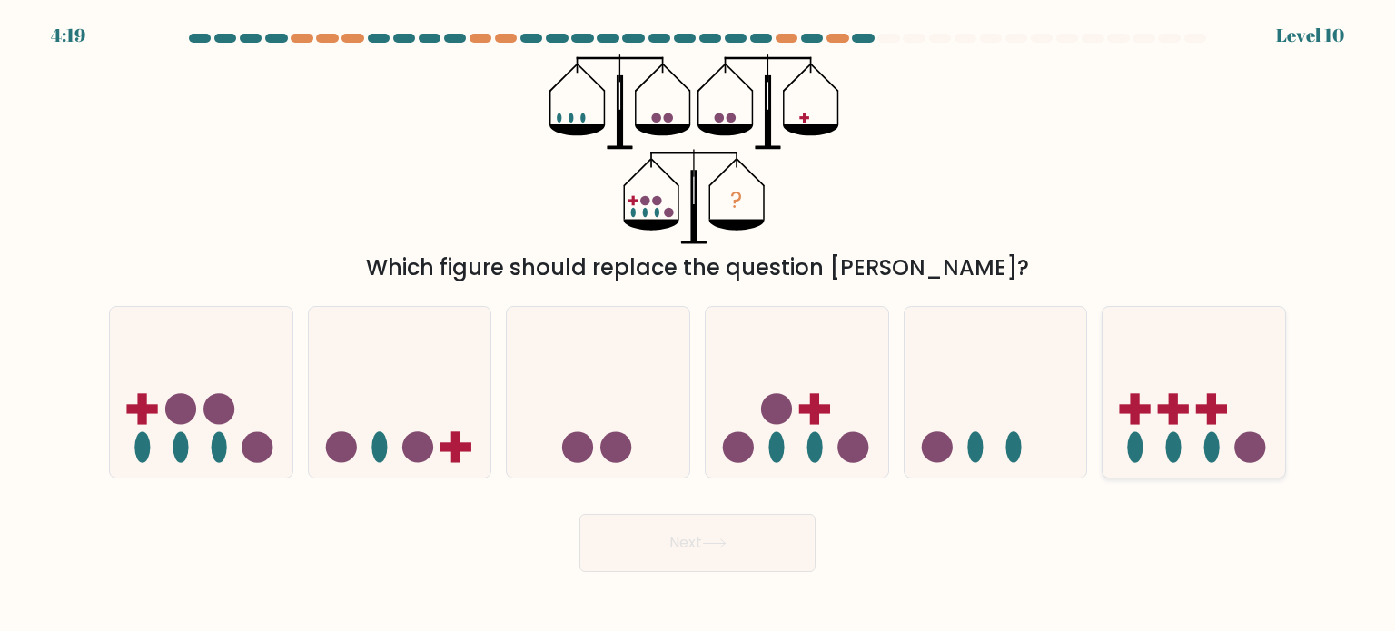
click at [1206, 456] on ellipse at bounding box center [1211, 446] width 15 height 31
click at [698, 325] on input "f." at bounding box center [697, 320] width 1 height 9
radio input "true"
click at [784, 532] on button "Next" at bounding box center [697, 543] width 236 height 58
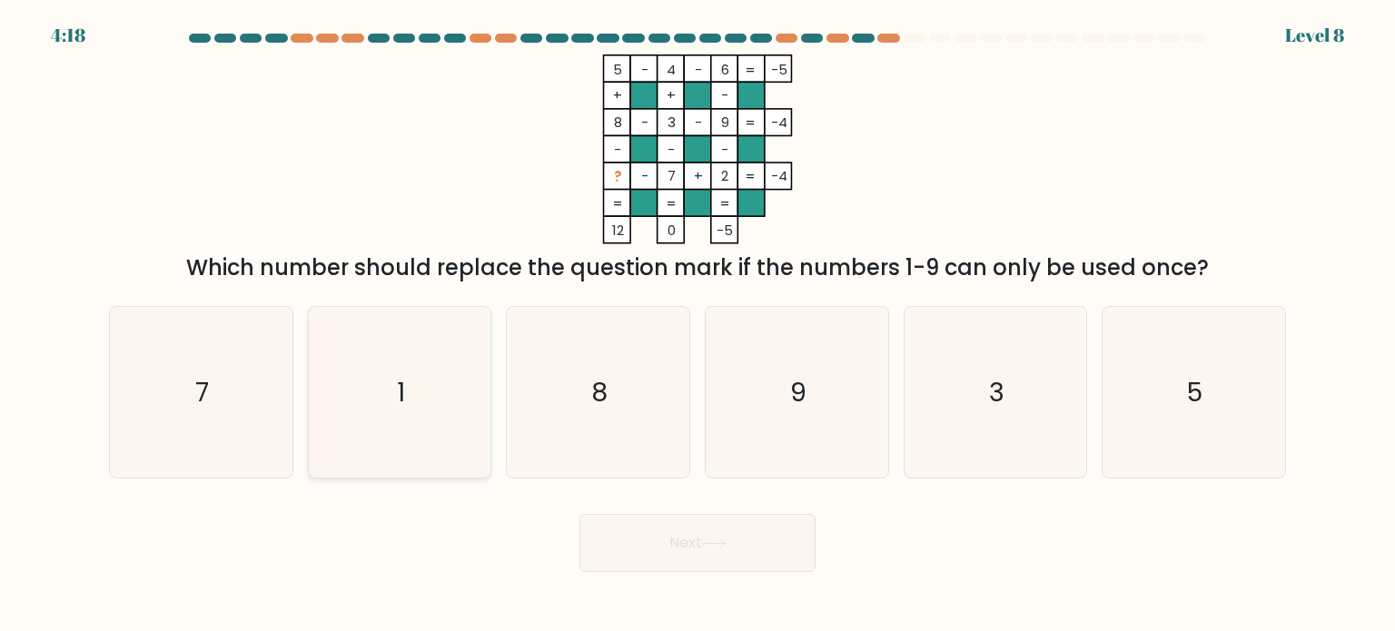
click at [432, 359] on icon "1" at bounding box center [399, 392] width 171 height 171
click at [697, 325] on input "b. 1" at bounding box center [697, 320] width 1 height 9
radio input "true"
click at [621, 555] on button "Next" at bounding box center [697, 543] width 236 height 58
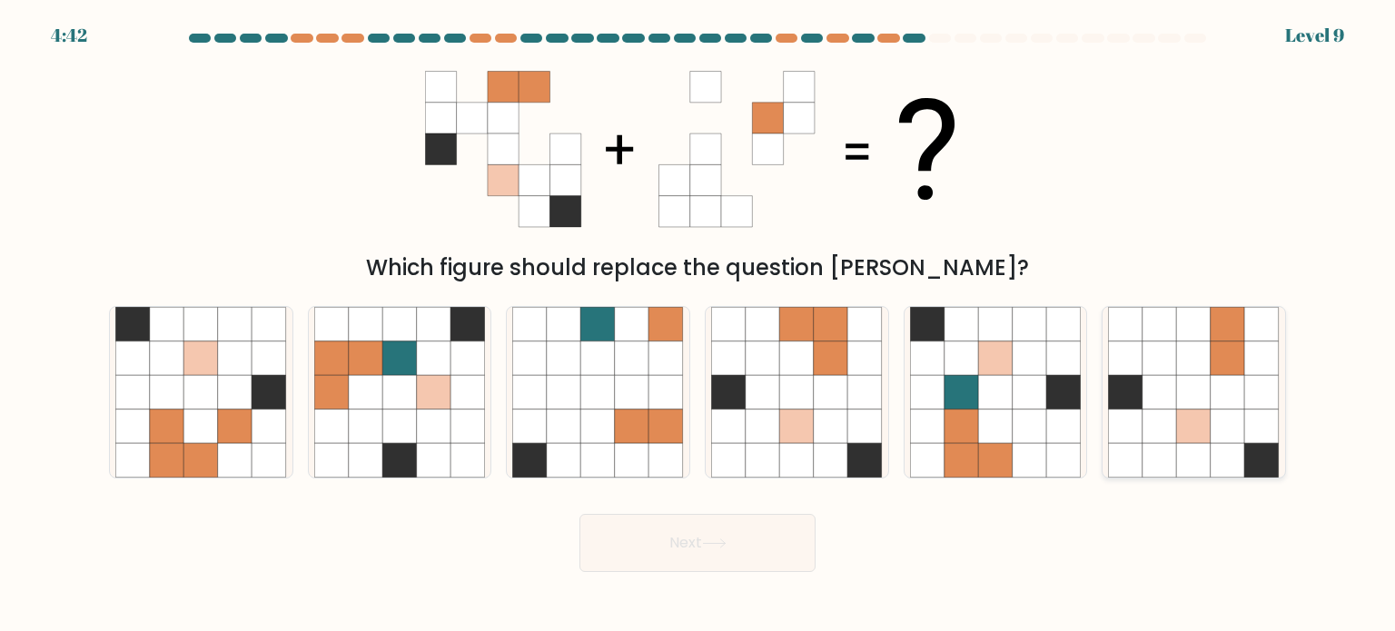
click at [1214, 420] on icon at bounding box center [1228, 426] width 35 height 35
click at [698, 325] on input "f." at bounding box center [697, 320] width 1 height 9
radio input "true"
click at [727, 548] on icon at bounding box center [714, 544] width 25 height 10
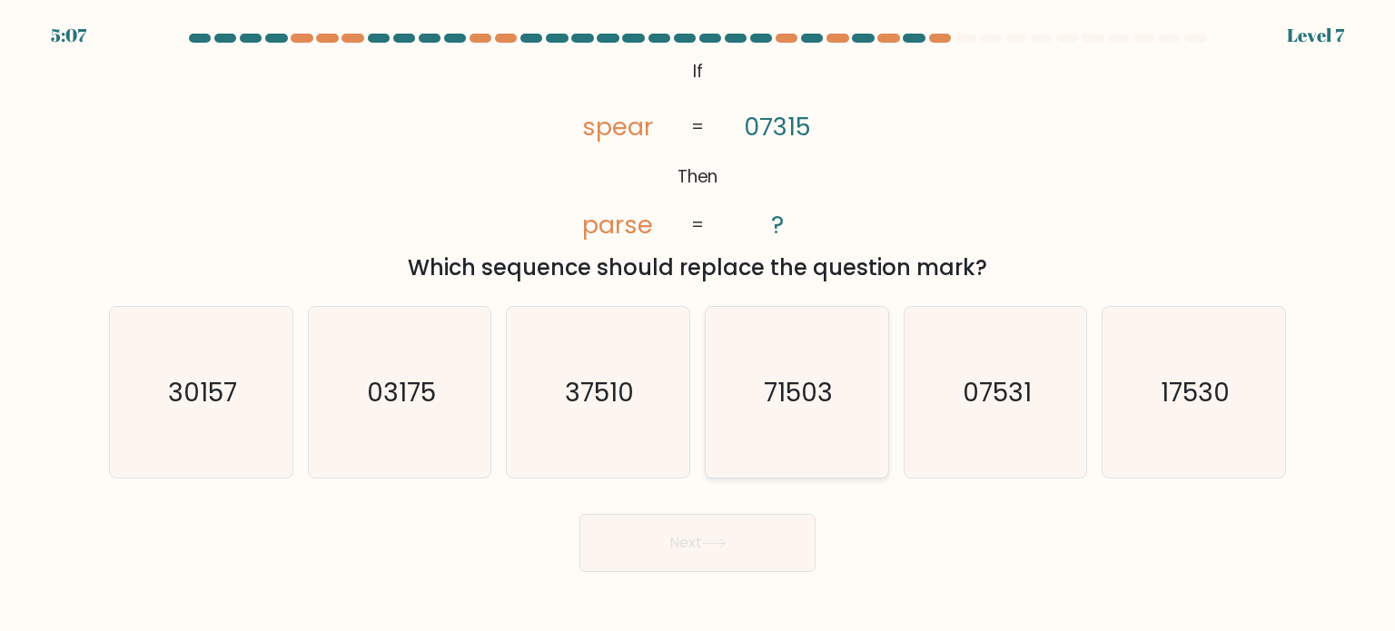
click at [777, 439] on icon "71503" at bounding box center [796, 392] width 171 height 171
click at [698, 325] on input "d. 71503" at bounding box center [697, 320] width 1 height 9
radio input "true"
click at [716, 547] on icon at bounding box center [714, 544] width 25 height 10
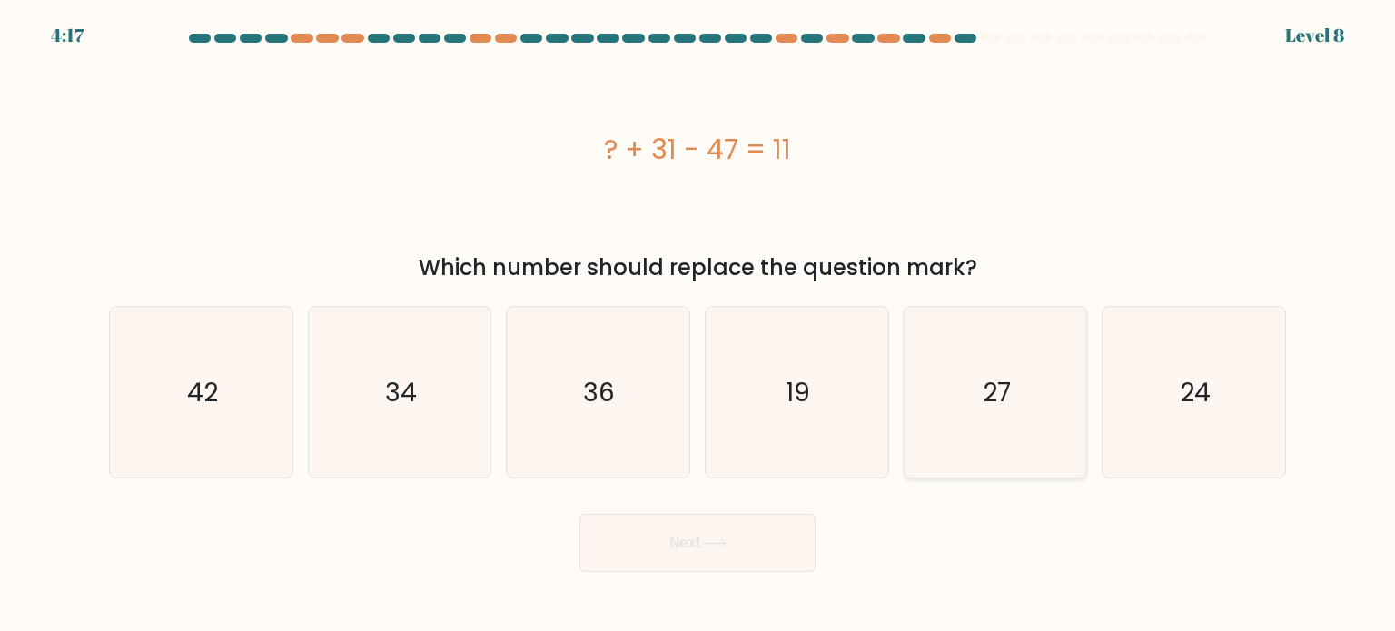
click at [1003, 384] on text "27" at bounding box center [997, 391] width 28 height 36
click at [698, 325] on input "e. 27" at bounding box center [697, 320] width 1 height 9
radio input "true"
click at [750, 548] on button "Next" at bounding box center [697, 543] width 236 height 58
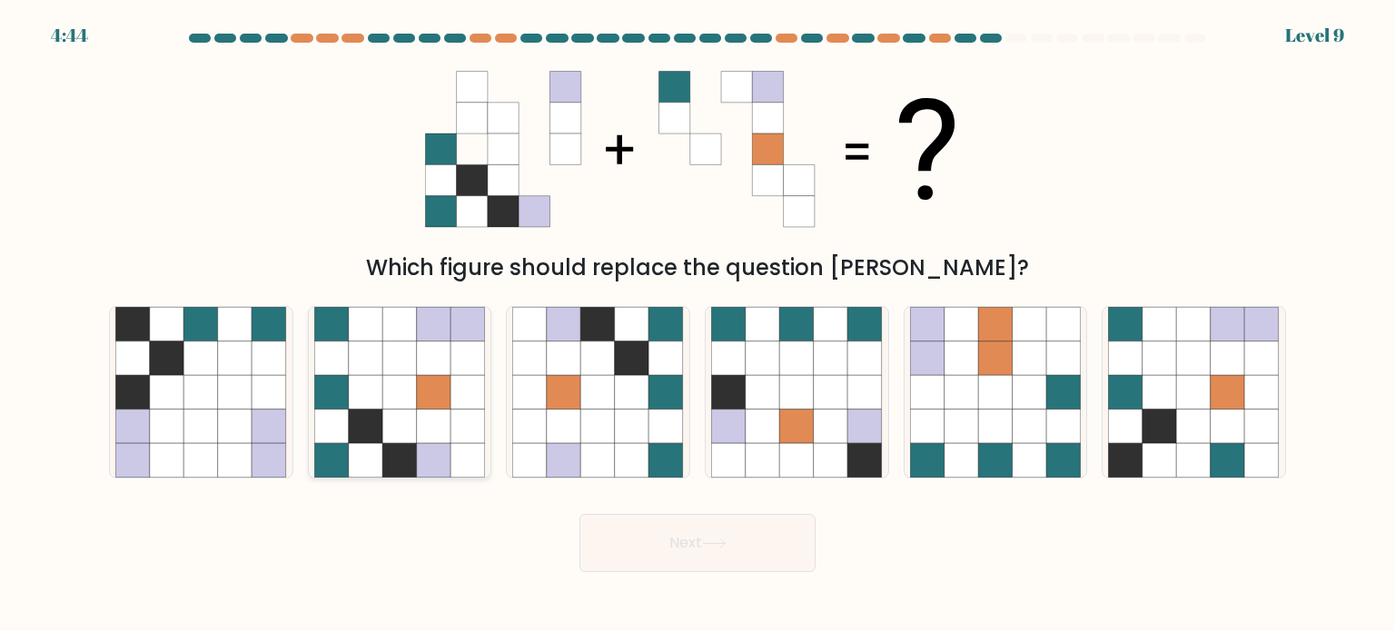
click at [458, 327] on icon at bounding box center [467, 324] width 35 height 35
click at [697, 325] on input "b." at bounding box center [697, 320] width 1 height 9
radio input "true"
click at [665, 525] on button "Next" at bounding box center [697, 543] width 236 height 58
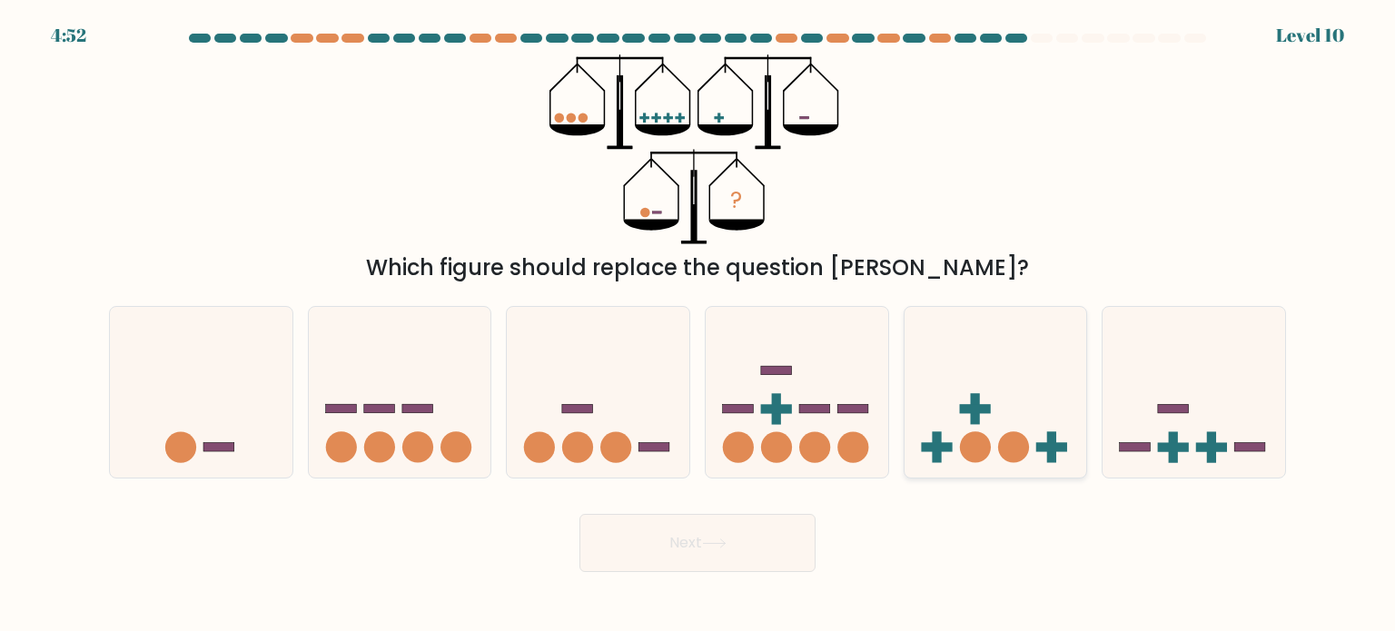
click at [992, 430] on icon at bounding box center [996, 392] width 183 height 151
click at [698, 325] on input "e." at bounding box center [697, 320] width 1 height 9
radio input "true"
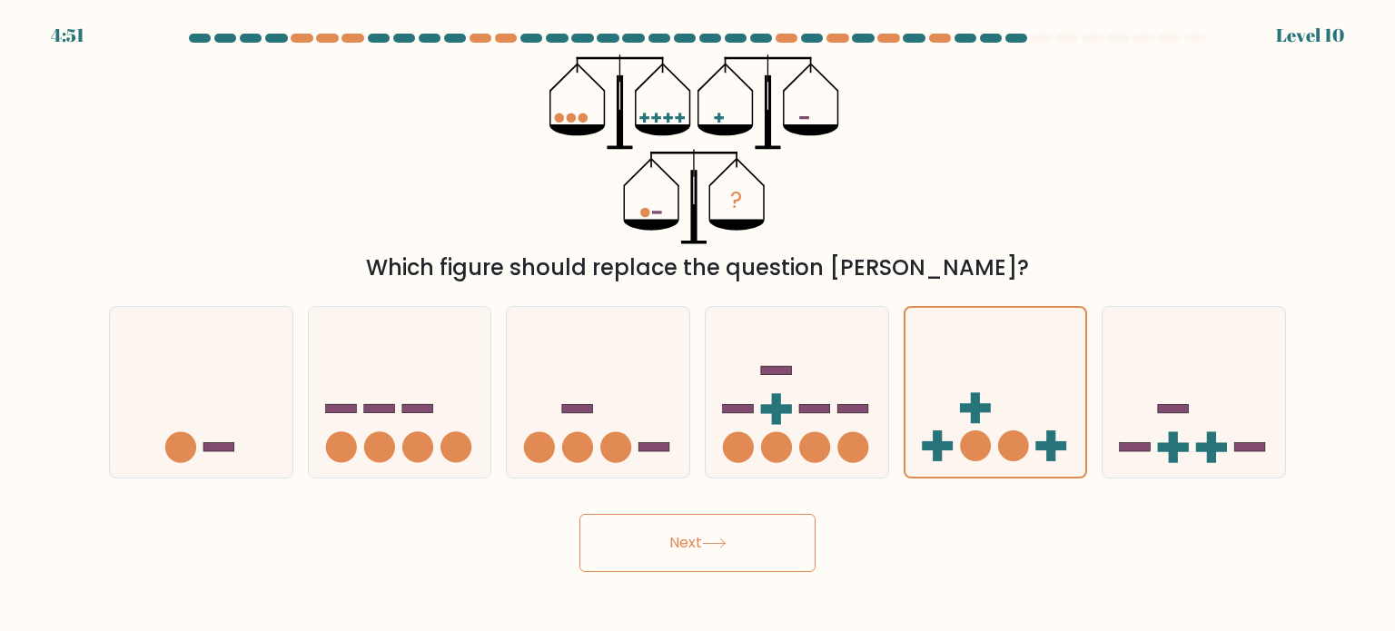
click at [799, 528] on button "Next" at bounding box center [697, 543] width 236 height 58
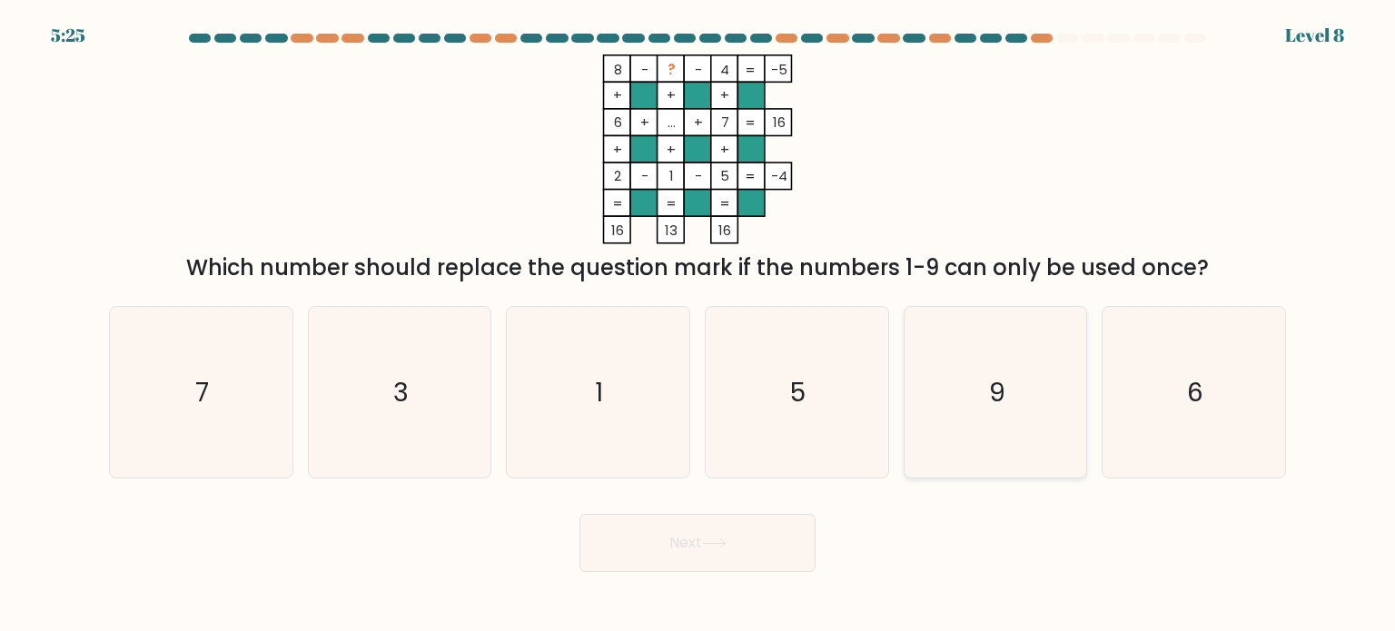
click at [983, 401] on icon "9" at bounding box center [995, 392] width 171 height 171
click at [698, 325] on input "e. 9" at bounding box center [697, 320] width 1 height 9
radio input "true"
click at [768, 522] on button "Next" at bounding box center [697, 543] width 236 height 58
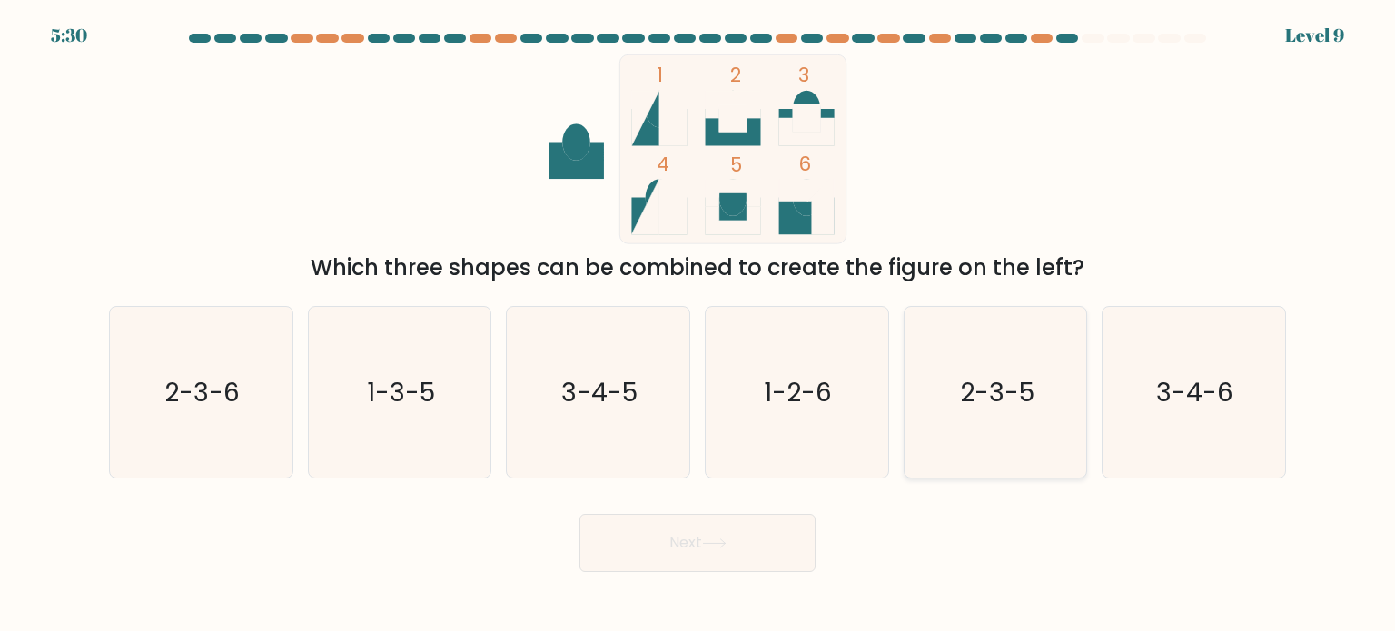
click at [995, 403] on text "2-3-5" at bounding box center [997, 391] width 74 height 36
click at [698, 325] on input "e. 2-3-5" at bounding box center [697, 320] width 1 height 9
radio input "true"
click at [737, 541] on button "Next" at bounding box center [697, 543] width 236 height 58
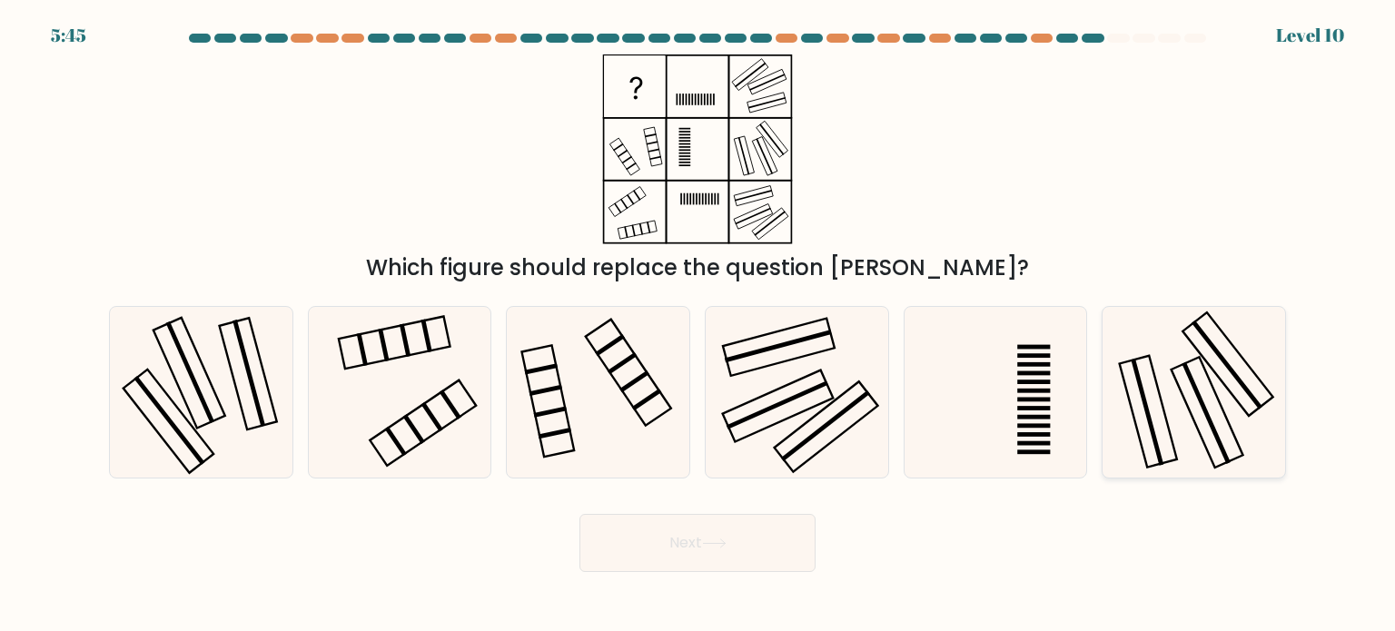
click at [1177, 373] on icon at bounding box center [1193, 392] width 171 height 171
click at [698, 325] on input "f." at bounding box center [697, 320] width 1 height 9
radio input "true"
click at [669, 559] on button "Next" at bounding box center [697, 543] width 236 height 58
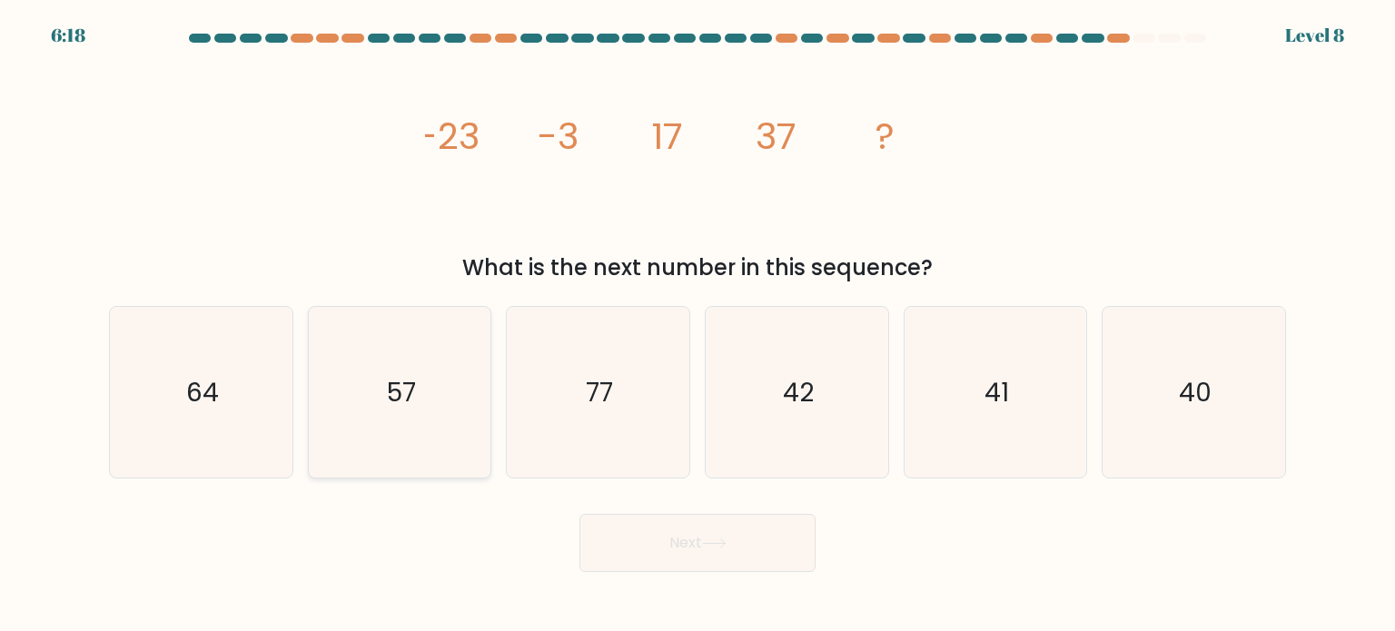
click at [441, 370] on icon "57" at bounding box center [399, 392] width 171 height 171
click at [697, 325] on input "b. 57" at bounding box center [697, 320] width 1 height 9
radio input "true"
click at [676, 530] on button "Next" at bounding box center [697, 543] width 236 height 58
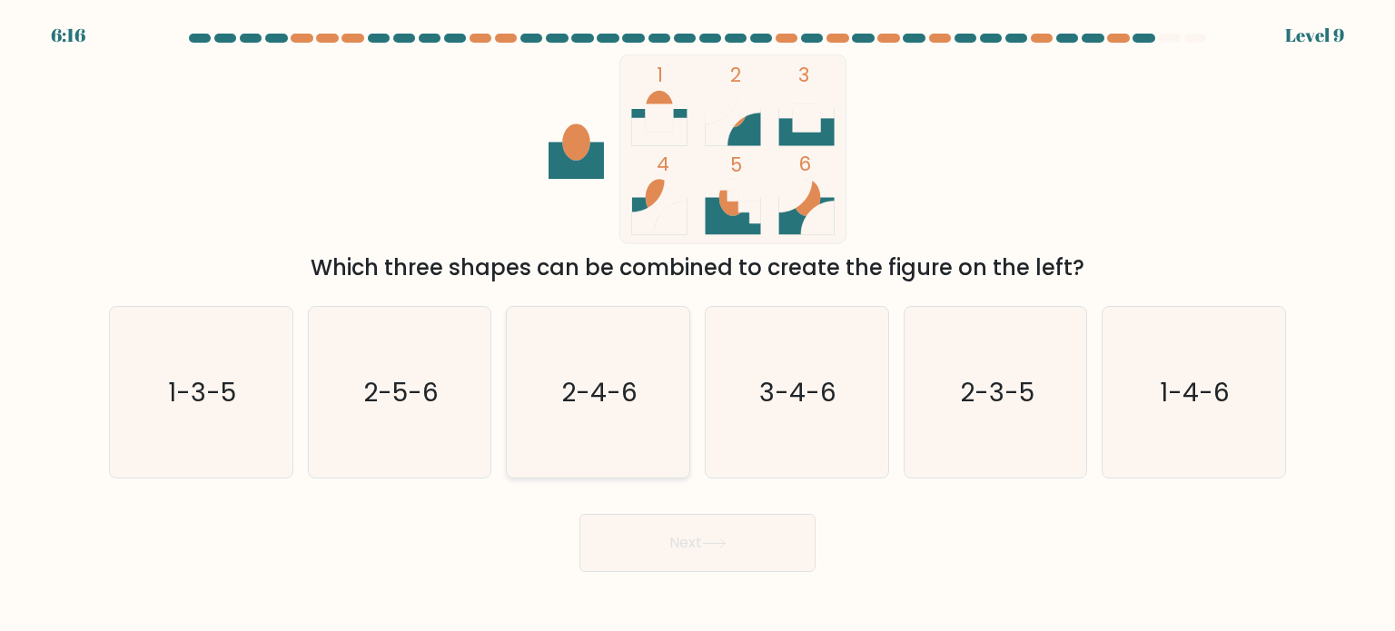
click at [615, 416] on icon "2-4-6" at bounding box center [597, 392] width 171 height 171
click at [697, 325] on input "c. 2-4-6" at bounding box center [697, 320] width 1 height 9
radio input "true"
click at [643, 529] on button "Next" at bounding box center [697, 543] width 236 height 58
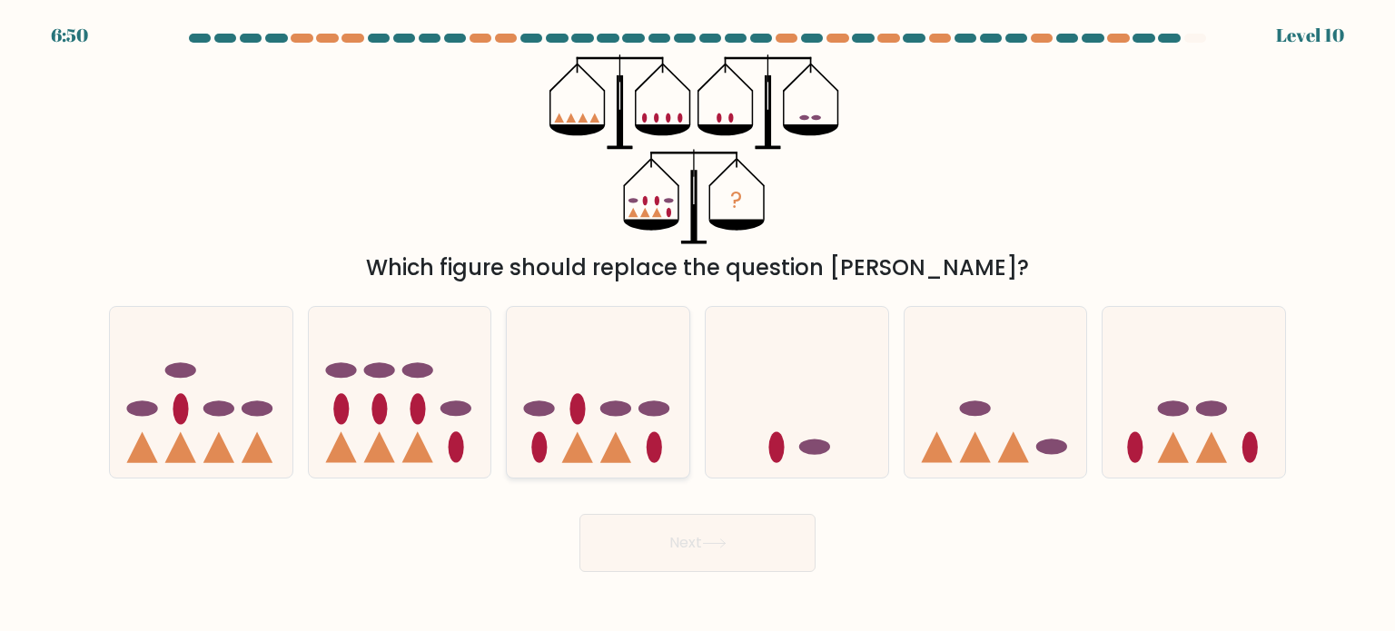
click at [539, 420] on icon at bounding box center [598, 392] width 183 height 151
click at [697, 325] on input "c." at bounding box center [697, 320] width 1 height 9
radio input "true"
click at [718, 554] on button "Next" at bounding box center [697, 543] width 236 height 58
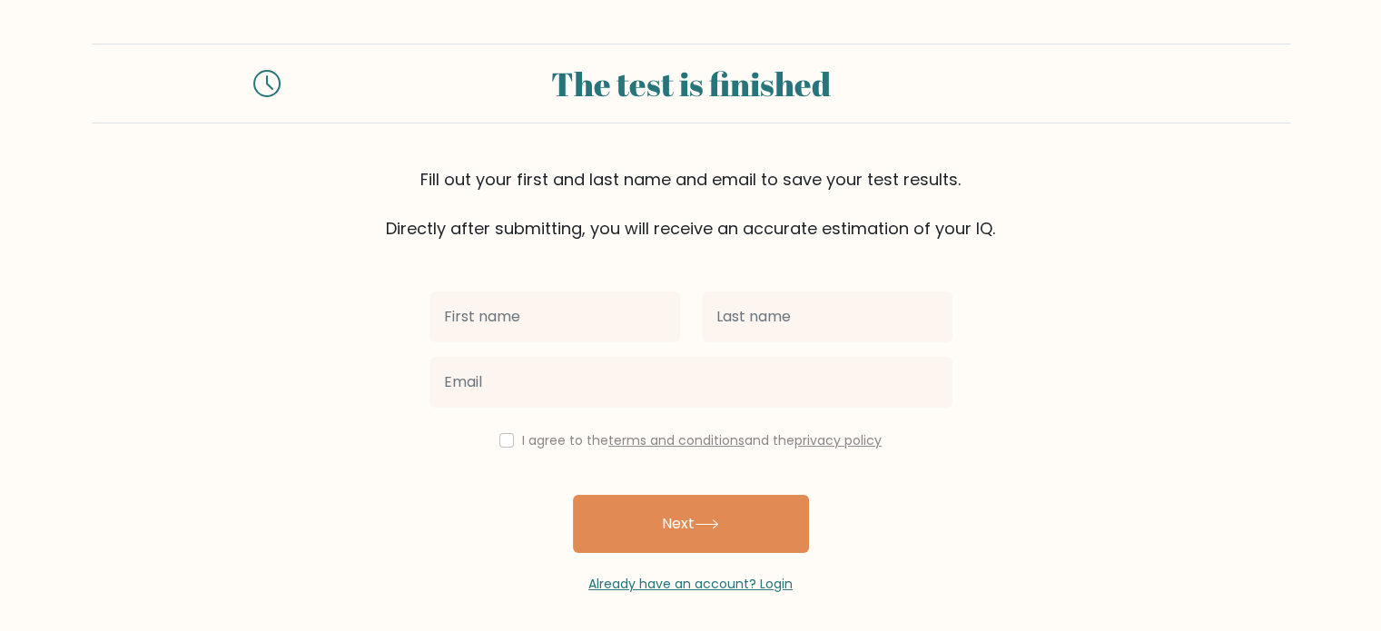
click at [605, 323] on input "text" at bounding box center [555, 317] width 251 height 51
click at [458, 304] on input "bettty" at bounding box center [555, 317] width 251 height 51
click at [472, 318] on input "bettty" at bounding box center [555, 317] width 251 height 51
type input "[PERSON_NAME]"
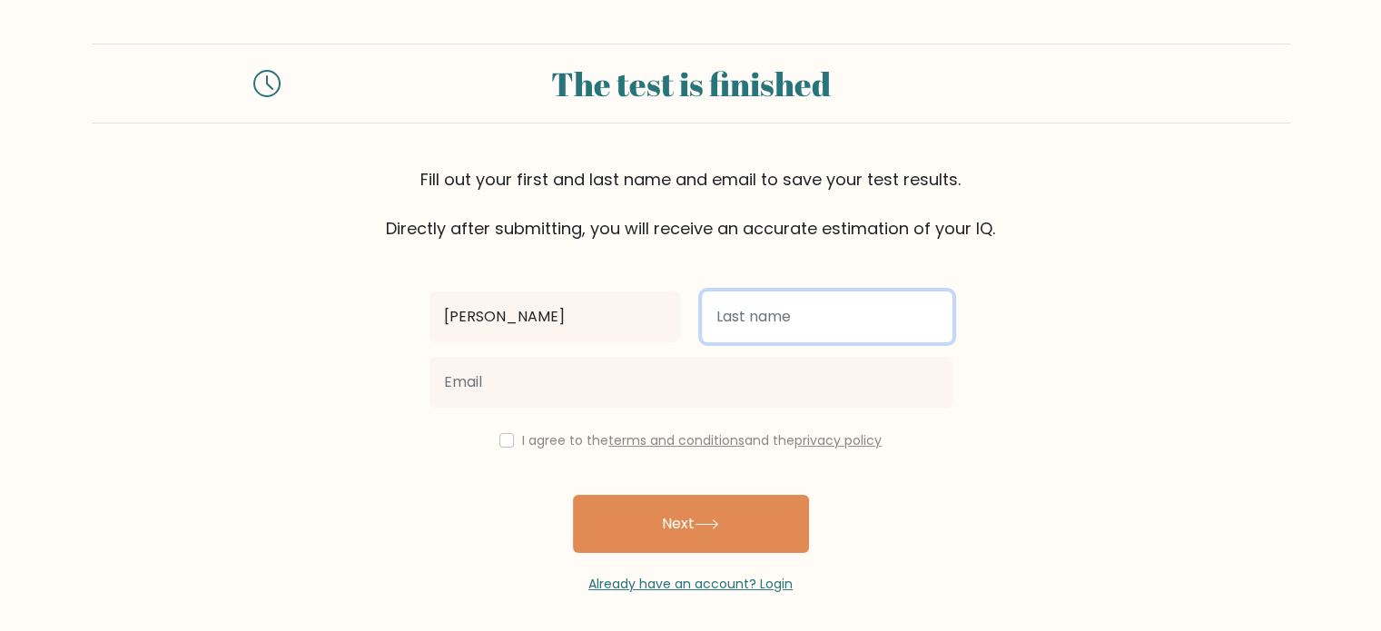
click at [730, 315] on input "text" at bounding box center [827, 317] width 251 height 51
type input "[PERSON_NAME]"
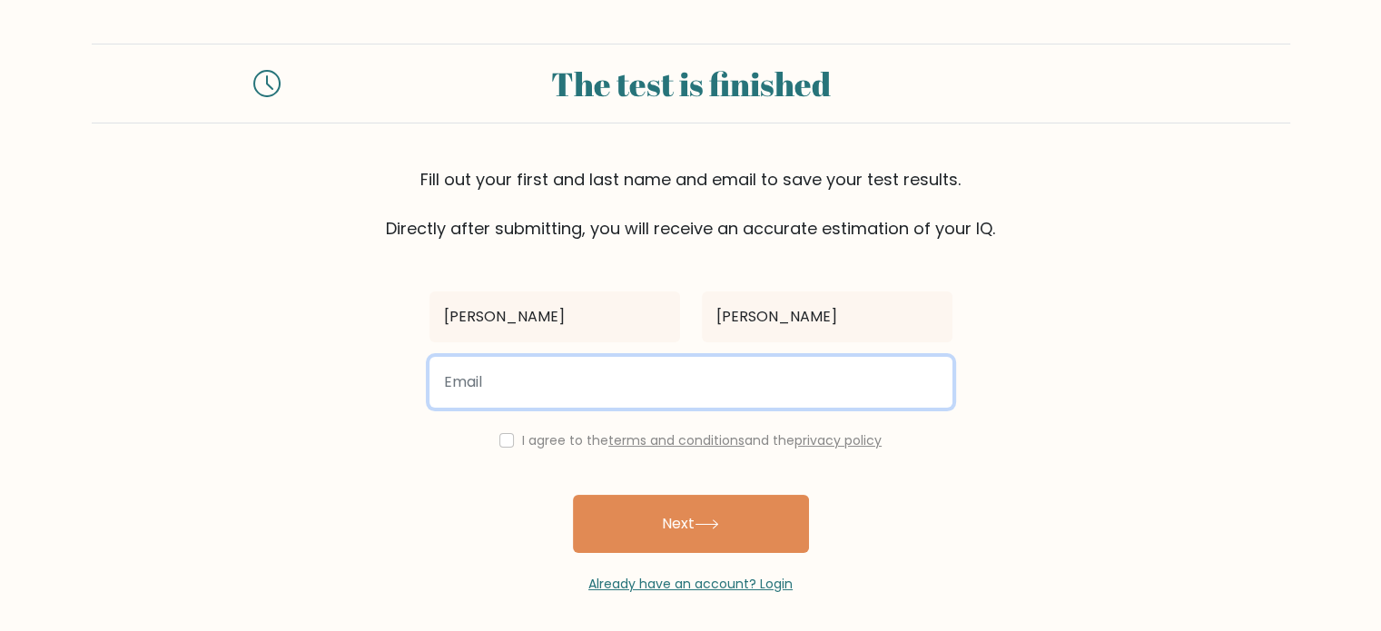
click at [691, 374] on input "email" at bounding box center [691, 382] width 523 height 51
type input "bengtybaylon@gmail.com"
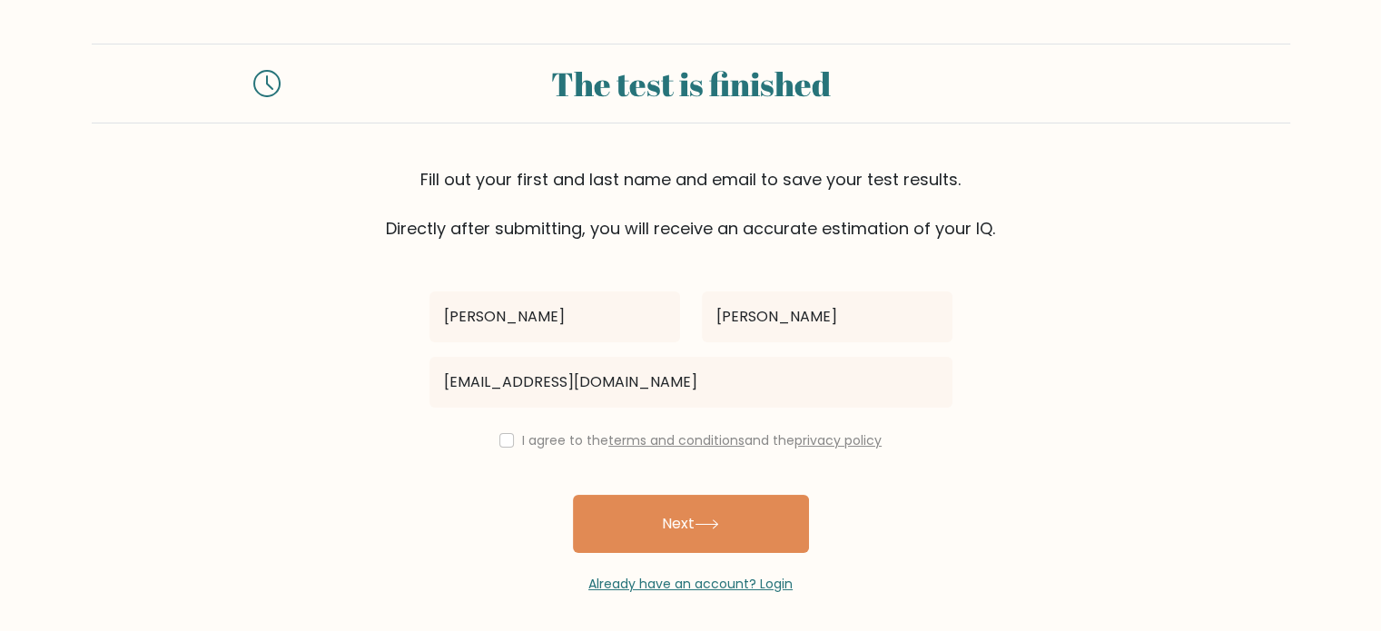
click at [522, 447] on label "I agree to the terms and conditions and the privacy policy" at bounding box center [702, 440] width 360 height 18
click at [510, 437] on div "I agree to the terms and conditions and the privacy policy" at bounding box center [691, 441] width 545 height 22
click at [505, 436] on input "checkbox" at bounding box center [506, 440] width 15 height 15
checkbox input "true"
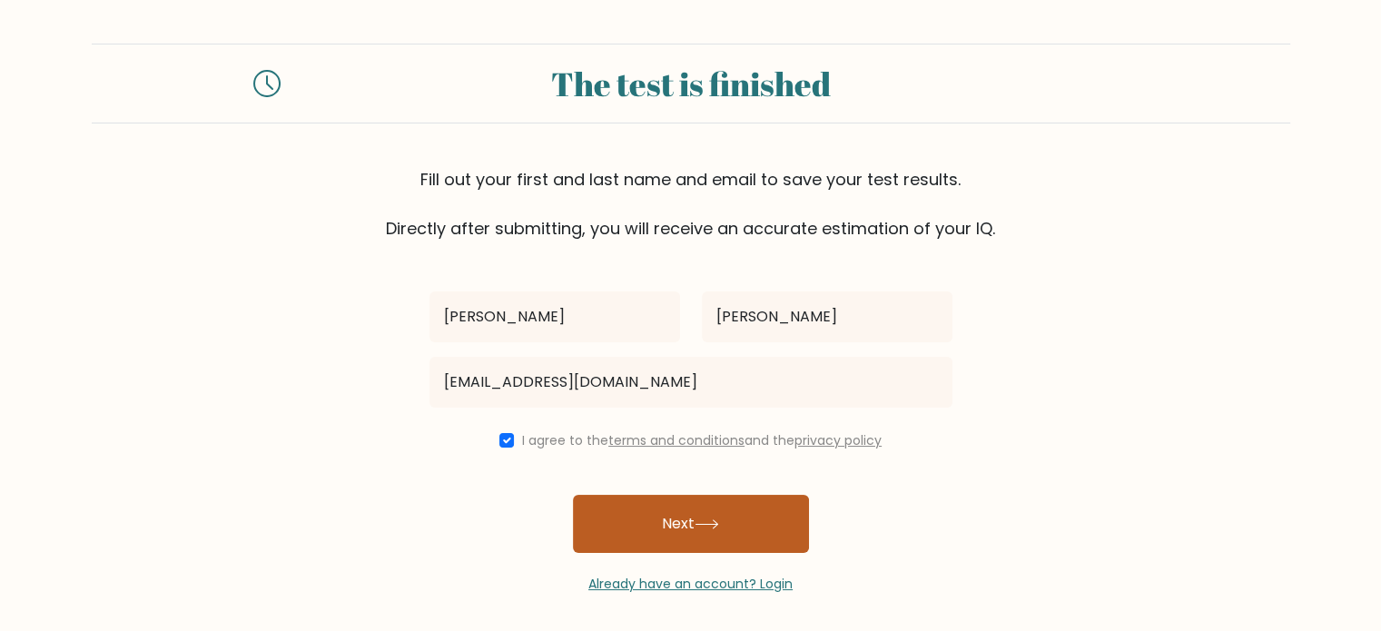
click at [645, 529] on button "Next" at bounding box center [691, 524] width 236 height 58
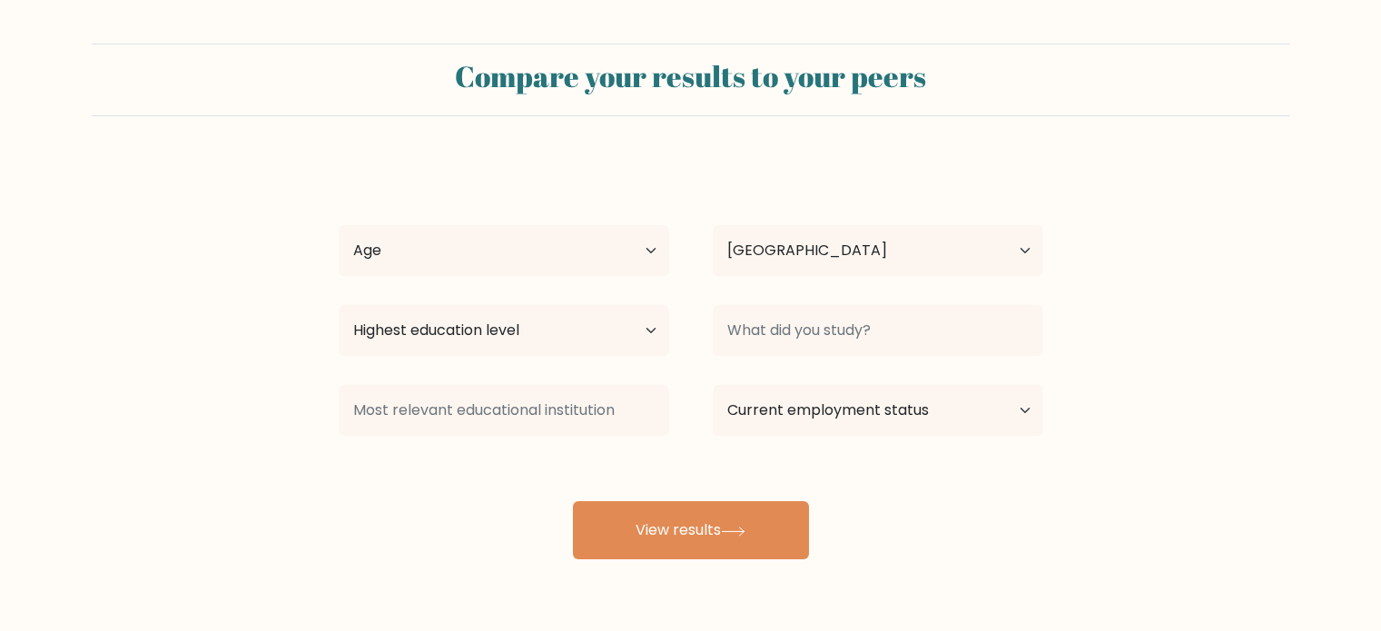
select select "PH"
click at [603, 249] on select "Age Under [DEMOGRAPHIC_DATA] [DEMOGRAPHIC_DATA] [DEMOGRAPHIC_DATA] [DEMOGRAPHIC…" at bounding box center [504, 250] width 331 height 51
select select "25_34"
click at [339, 225] on select "Age Under [DEMOGRAPHIC_DATA] [DEMOGRAPHIC_DATA] [DEMOGRAPHIC_DATA] [DEMOGRAPHIC…" at bounding box center [504, 250] width 331 height 51
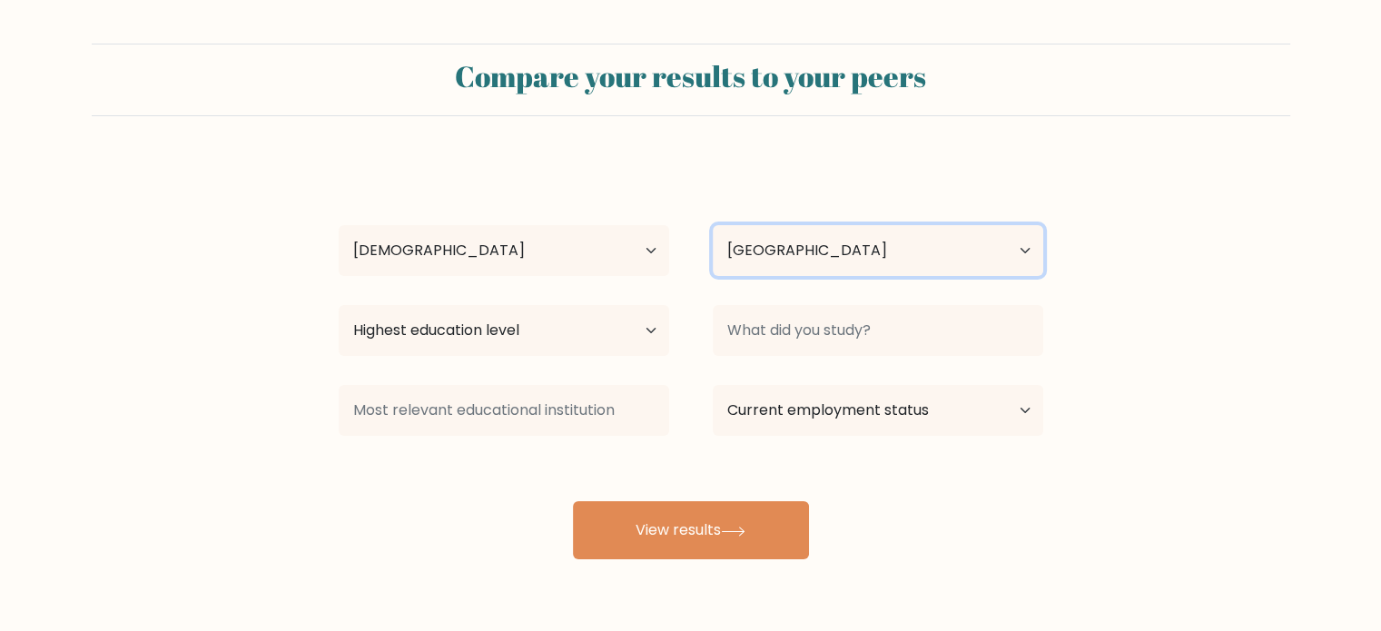
click at [839, 238] on select "Country [GEOGRAPHIC_DATA] [GEOGRAPHIC_DATA] [GEOGRAPHIC_DATA] [US_STATE] [GEOGR…" at bounding box center [878, 250] width 331 height 51
click at [501, 362] on div "Highest education level No schooling Primary Lower Secondary Upper Secondary Oc…" at bounding box center [504, 330] width 374 height 65
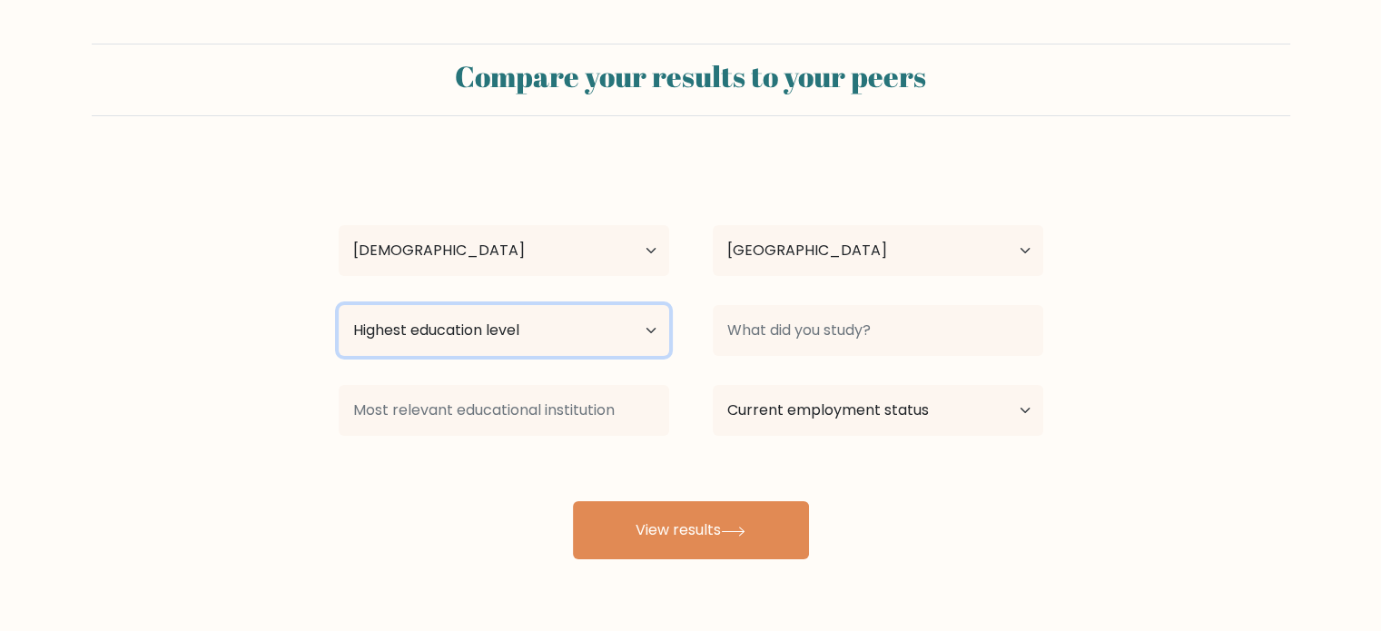
click at [502, 344] on select "Highest education level No schooling Primary Lower Secondary Upper Secondary Oc…" at bounding box center [504, 330] width 331 height 51
select select "bachelors_degree"
click at [339, 305] on select "Highest education level No schooling Primary Lower Secondary Upper Secondary Oc…" at bounding box center [504, 330] width 331 height 51
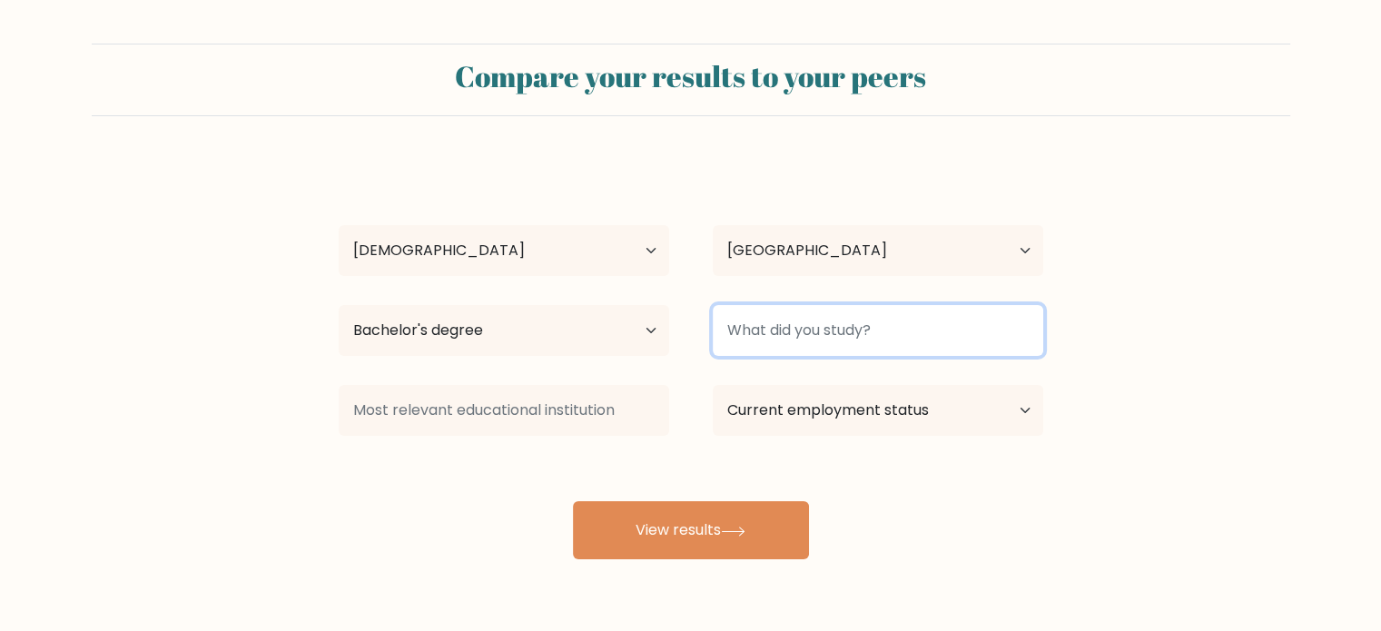
click at [885, 333] on input at bounding box center [878, 330] width 331 height 51
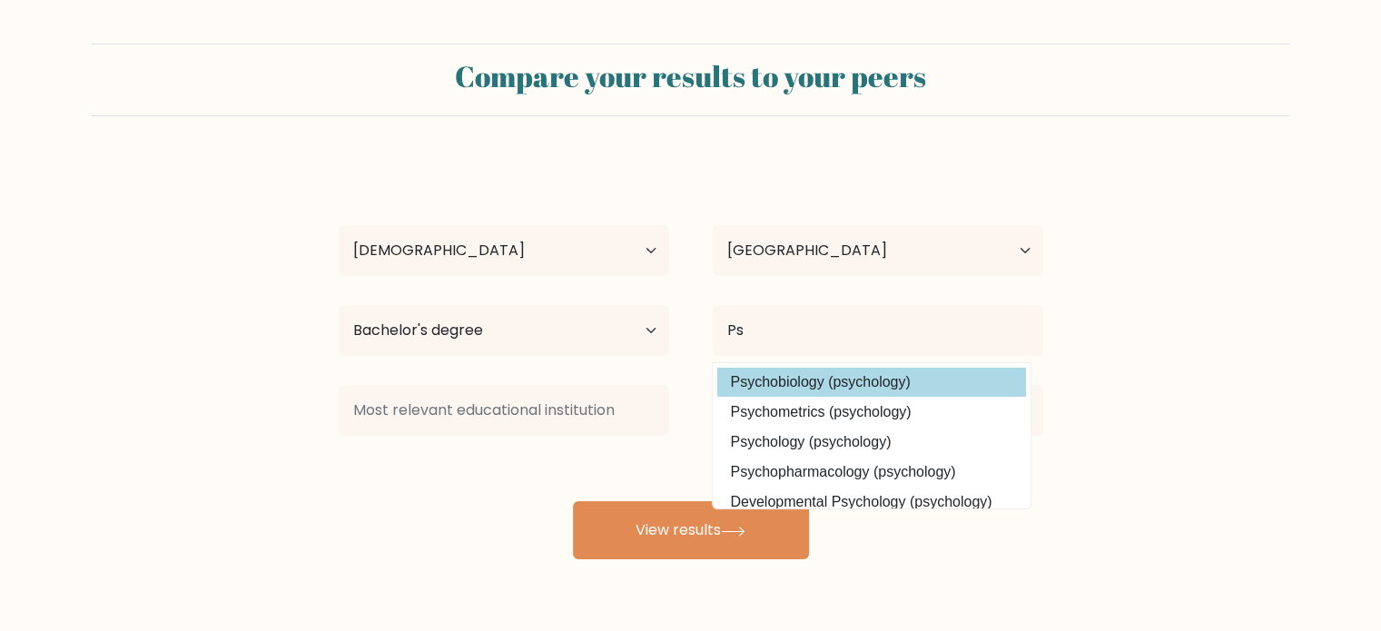
click at [818, 382] on option "Psychobiology (psychology)" at bounding box center [871, 382] width 309 height 29
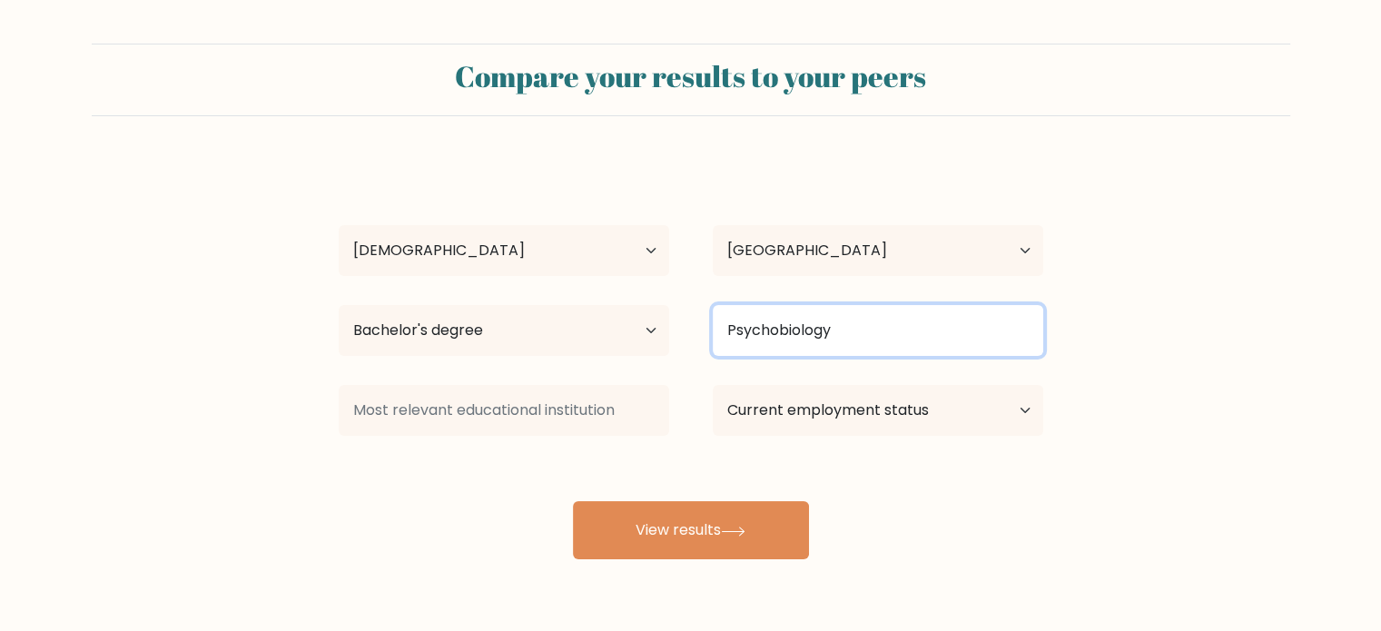
click at [788, 348] on input "Psychobiology" at bounding box center [878, 330] width 331 height 51
drag, startPoint x: 853, startPoint y: 341, endPoint x: 744, endPoint y: 339, distance: 109.0
click at [744, 339] on input "Psychobiology" at bounding box center [878, 330] width 331 height 51
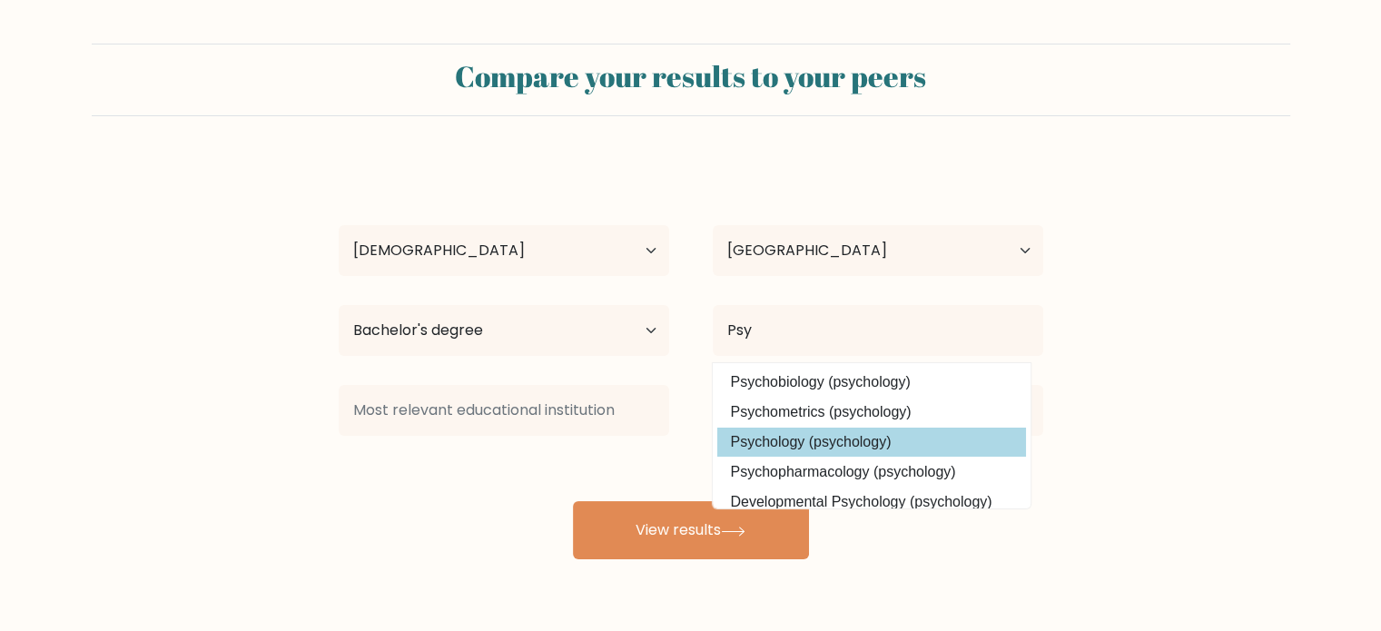
click at [803, 439] on option "Psychology (psychology)" at bounding box center [871, 442] width 309 height 29
type input "Psychology"
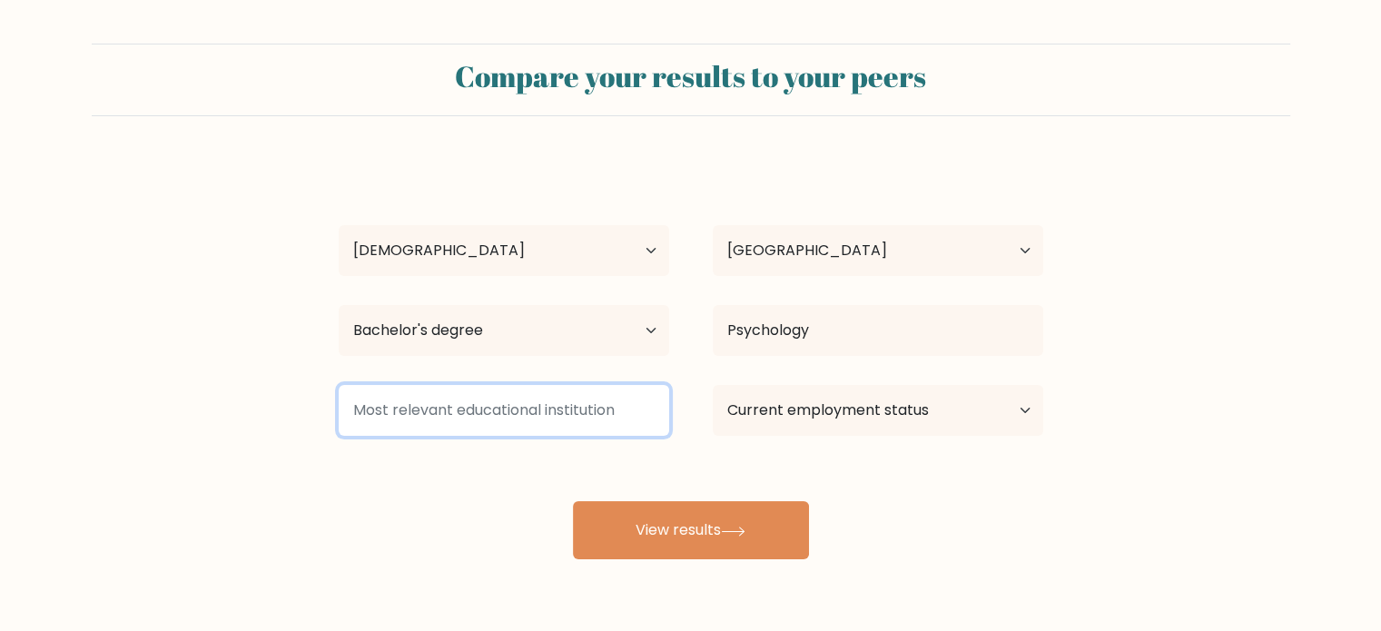
click at [621, 422] on input at bounding box center [504, 410] width 331 height 51
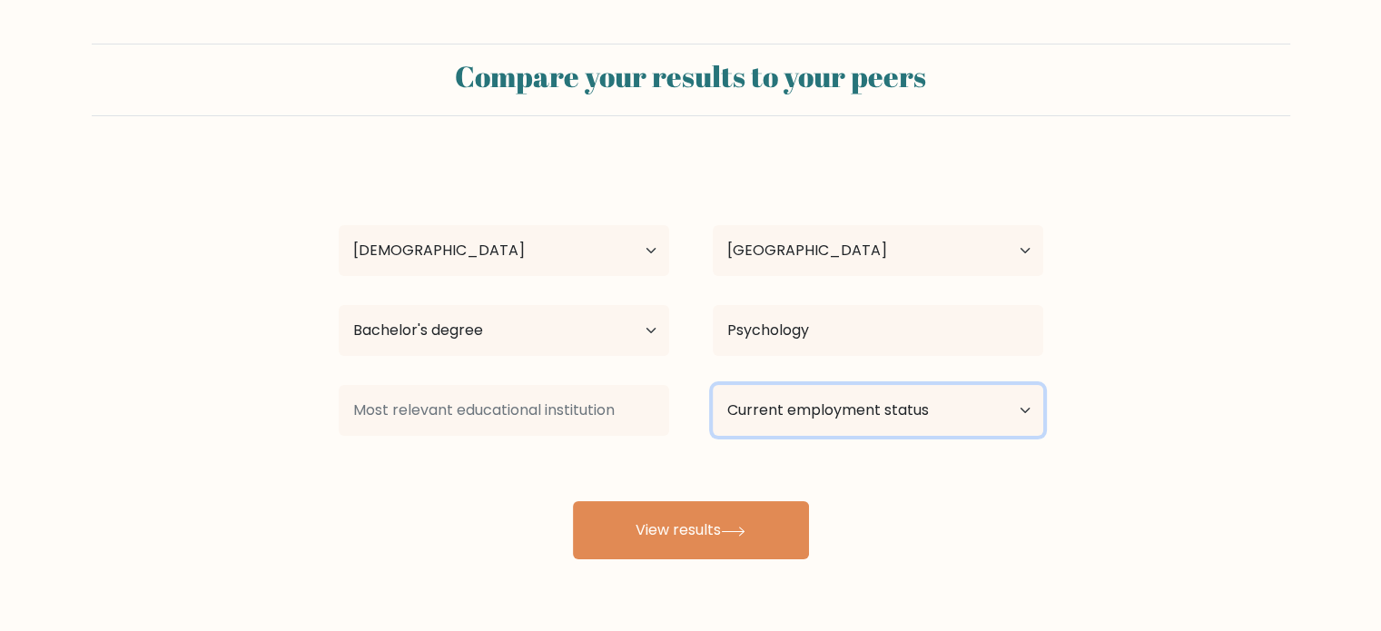
click at [843, 413] on select "Current employment status Employed Student Retired Other / prefer not to answer" at bounding box center [878, 410] width 331 height 51
click at [713, 385] on select "Current employment status Employed Student Retired Other / prefer not to answer" at bounding box center [878, 410] width 331 height 51
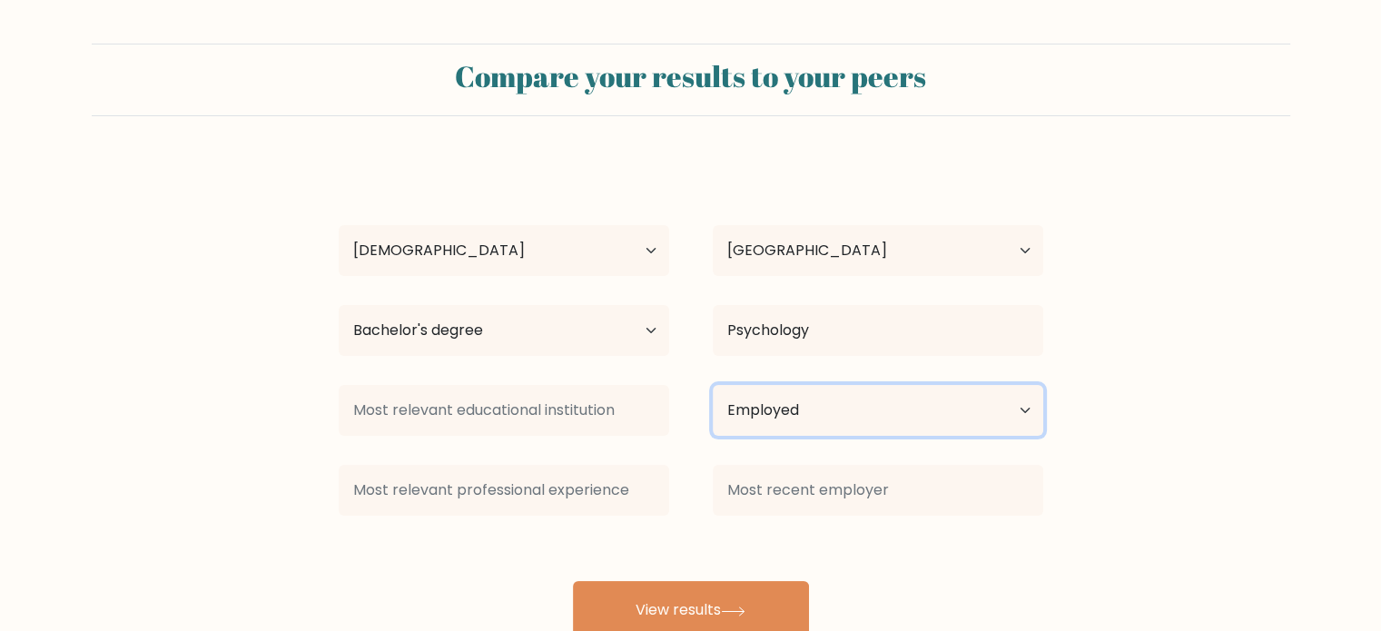
scroll to position [57, 0]
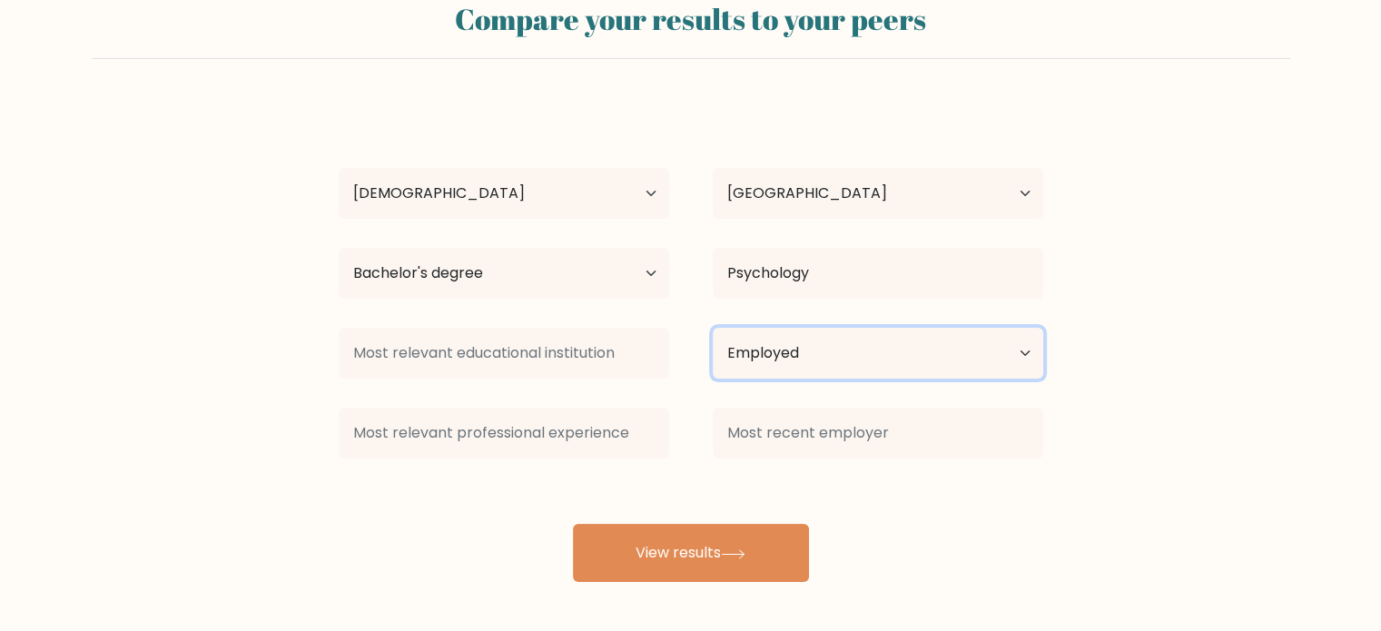
click at [920, 349] on select "Current employment status Employed Student Retired Other / prefer not to answer" at bounding box center [878, 353] width 331 height 51
select select "other"
click at [713, 328] on select "Current employment status Employed Student Retired Other / prefer not to answer" at bounding box center [878, 353] width 331 height 51
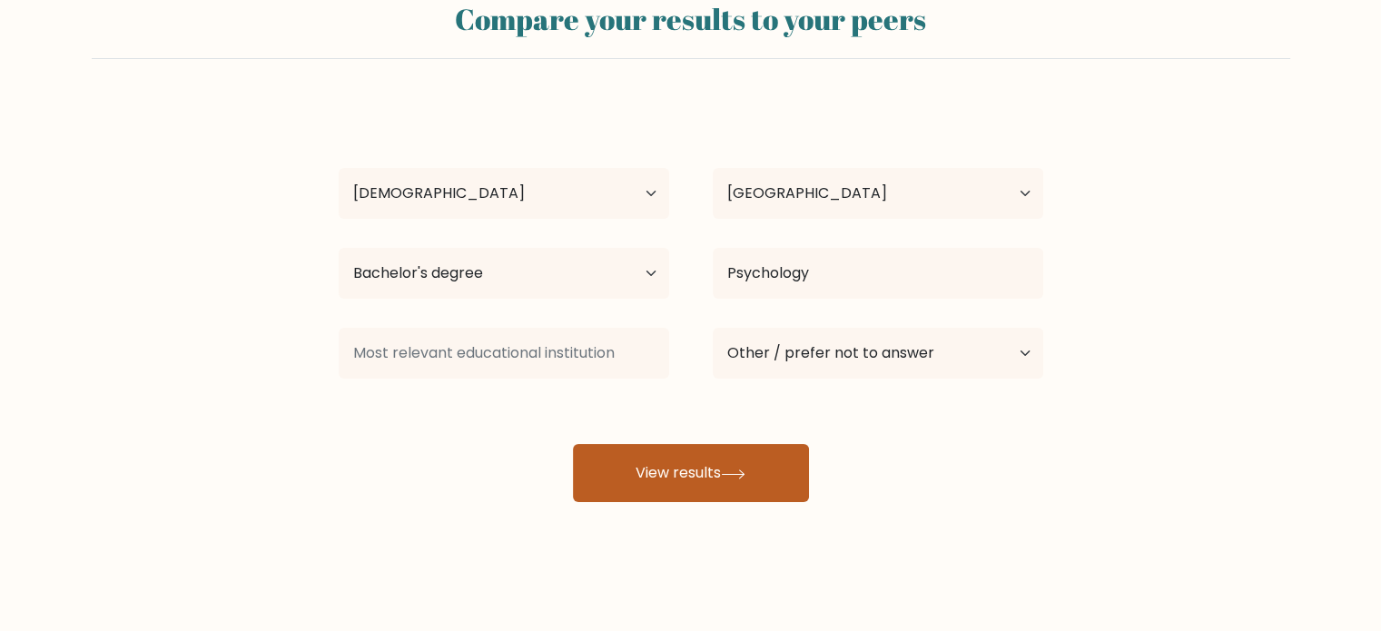
click at [703, 473] on button "View results" at bounding box center [691, 473] width 236 height 58
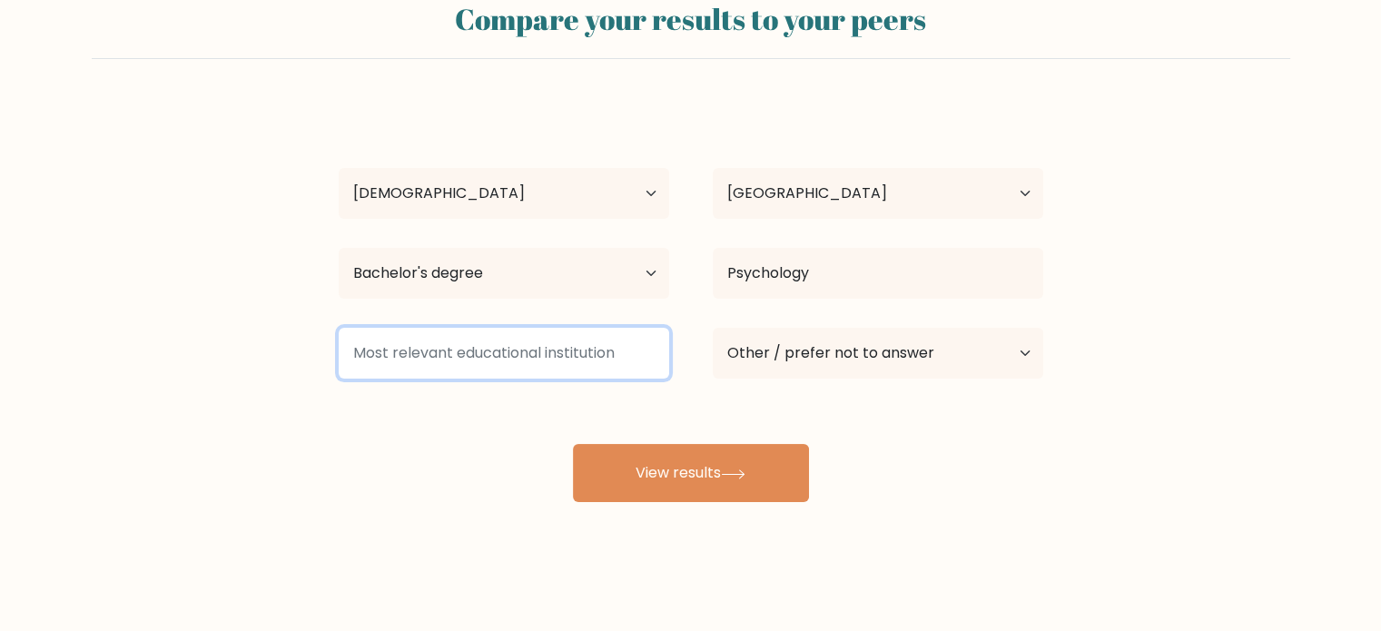
click at [510, 348] on input at bounding box center [504, 353] width 331 height 51
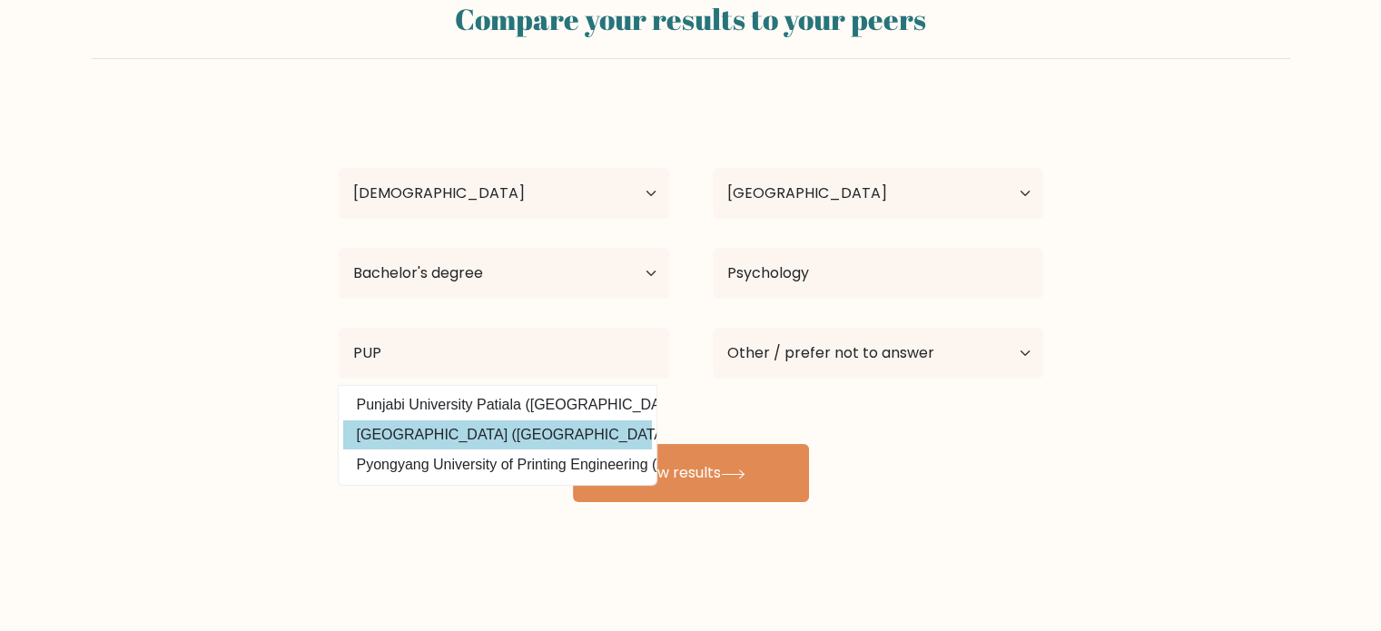
click at [512, 435] on option "[GEOGRAPHIC_DATA] ([GEOGRAPHIC_DATA])" at bounding box center [497, 434] width 309 height 29
type input "[GEOGRAPHIC_DATA]"
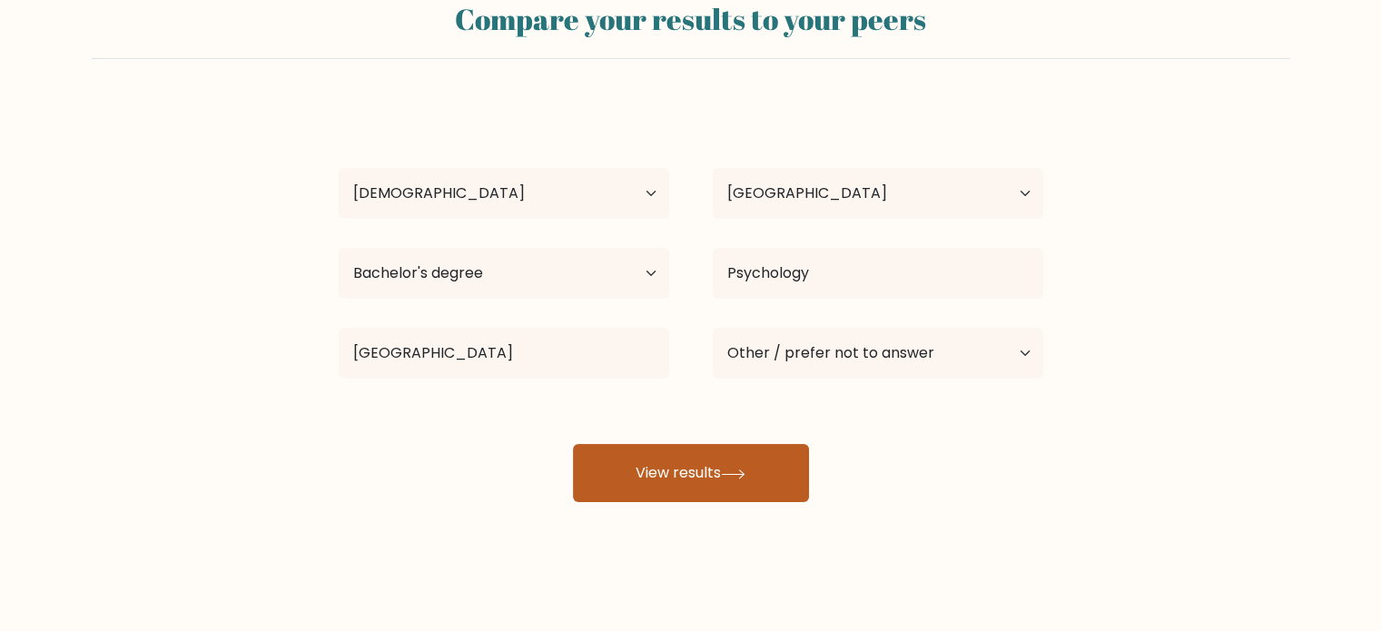
click at [746, 470] on icon at bounding box center [733, 475] width 25 height 10
